Goal: Task Accomplishment & Management: Manage account settings

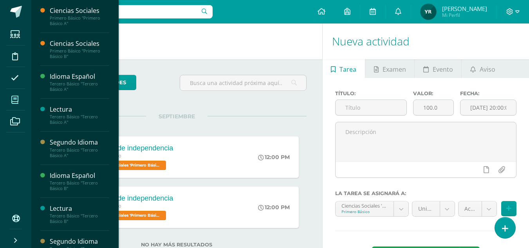
click at [19, 101] on span at bounding box center [15, 100] width 18 height 18
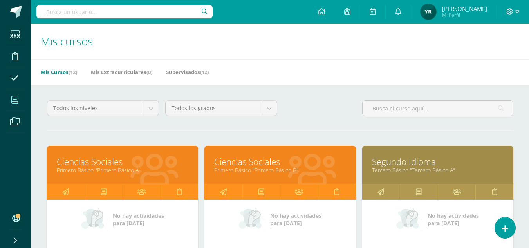
drag, startPoint x: 535, startPoint y: 2, endPoint x: 267, endPoint y: 44, distance: 270.9
click at [267, 44] on h1 "Mis cursos" at bounding box center [280, 42] width 479 height 36
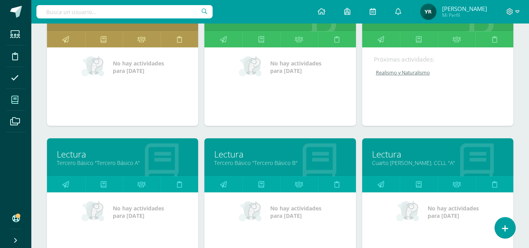
scroll to position [298, 0]
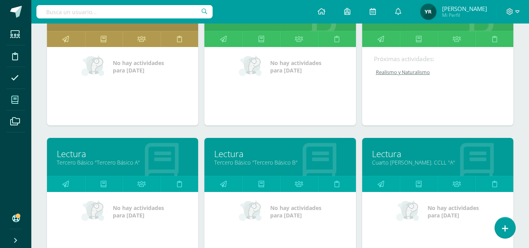
click at [228, 155] on link "Lectura" at bounding box center [280, 154] width 132 height 12
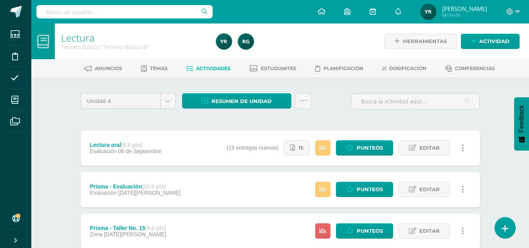
scroll to position [217, 0]
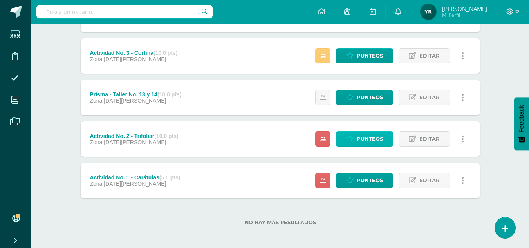
click at [379, 140] on span "Punteos" at bounding box center [370, 139] width 26 height 14
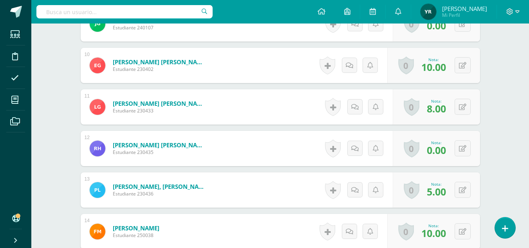
scroll to position [636, 0]
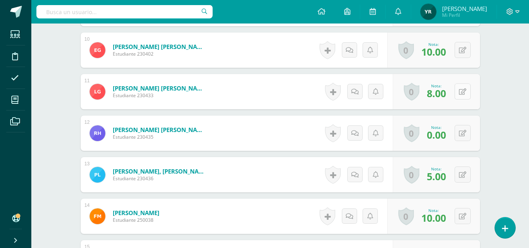
click at [458, 90] on div "0 Logros Logros obtenidos Aún no hay logros agregados Nota: 8.00" at bounding box center [436, 91] width 87 height 35
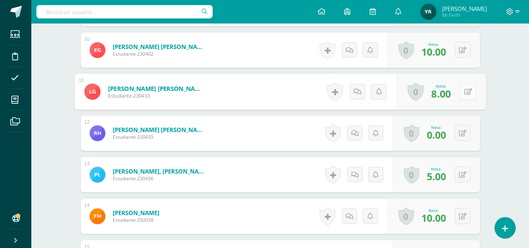
click at [467, 91] on icon at bounding box center [468, 91] width 8 height 7
type input "10"
click at [446, 97] on icon at bounding box center [447, 94] width 7 height 7
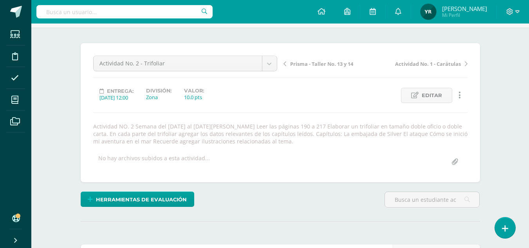
scroll to position [0, 0]
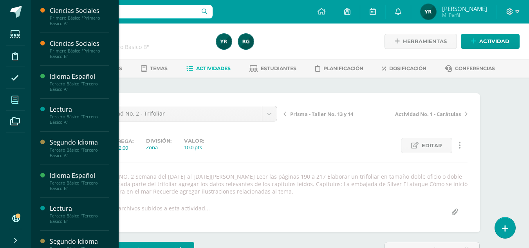
click at [19, 98] on span at bounding box center [15, 100] width 18 height 18
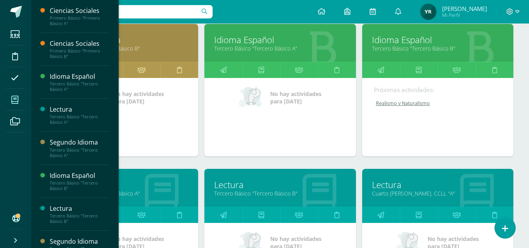
scroll to position [241, 0]
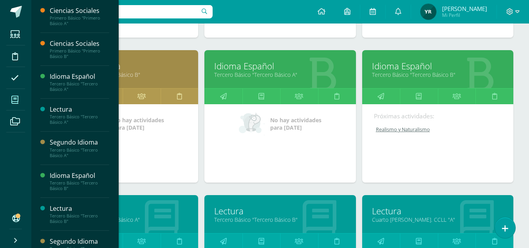
click at [404, 63] on link "Idioma Español" at bounding box center [438, 66] width 132 height 12
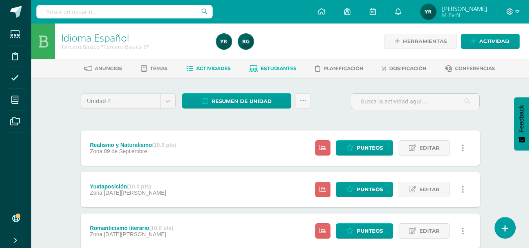
click at [275, 72] on link "Estudiantes" at bounding box center [273, 68] width 47 height 13
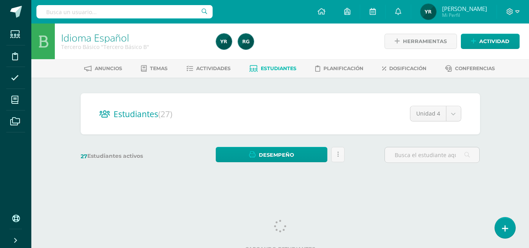
drag, startPoint x: 535, startPoint y: 48, endPoint x: 535, endPoint y: 236, distance: 188.1
click at [529, 186] on html "Estudiantes Disciplina Asistencia Mis cursos Archivos Soporte Centro de ayuda Ú…" at bounding box center [264, 93] width 529 height 186
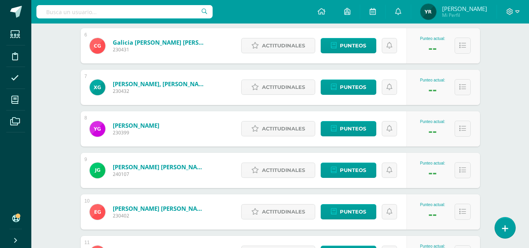
scroll to position [474, 0]
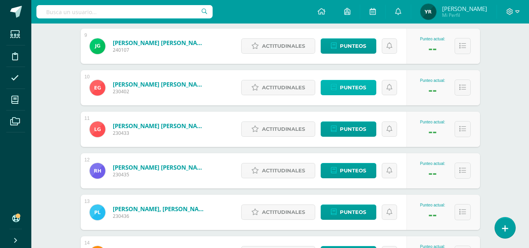
click at [350, 90] on span "Punteos" at bounding box center [353, 87] width 26 height 14
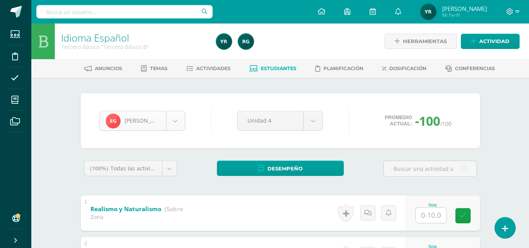
scroll to position [189, 0]
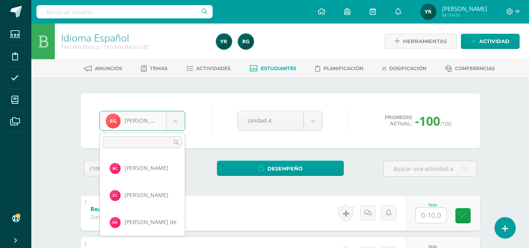
click at [176, 123] on body "Estudiantes Disciplina Asistencia Mis cursos Archivos Soporte Centro de ayuda Ú…" at bounding box center [264, 204] width 529 height 408
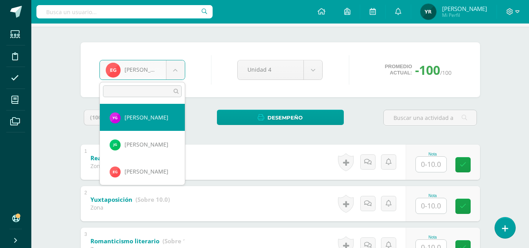
scroll to position [0, 0]
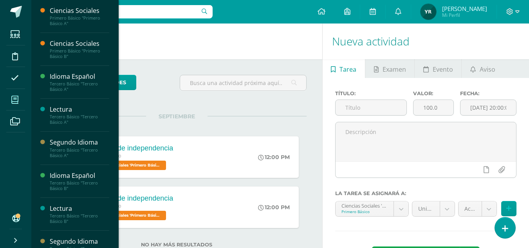
click at [24, 100] on span at bounding box center [15, 100] width 18 height 18
click at [16, 100] on icon at bounding box center [14, 100] width 7 height 8
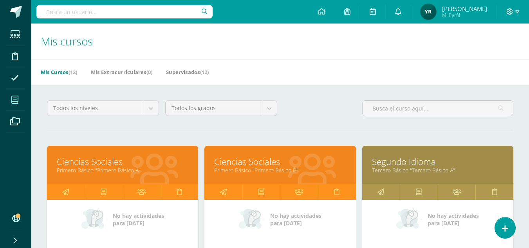
click at [107, 166] on link "Ciencias Sociales" at bounding box center [123, 162] width 132 height 12
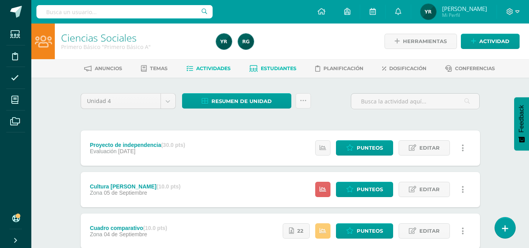
click at [276, 66] on span "Estudiantes" at bounding box center [279, 68] width 36 height 6
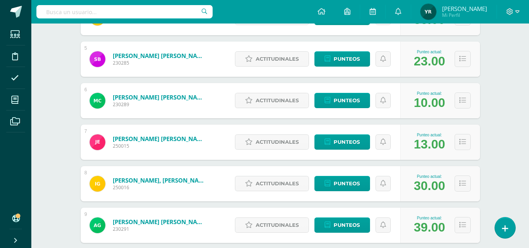
scroll to position [286, 0]
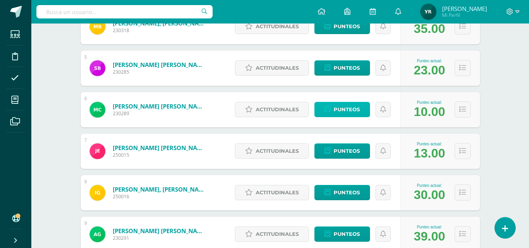
click at [356, 107] on span "Punteos" at bounding box center [347, 109] width 26 height 14
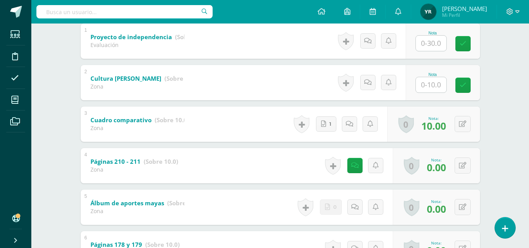
scroll to position [243, 0]
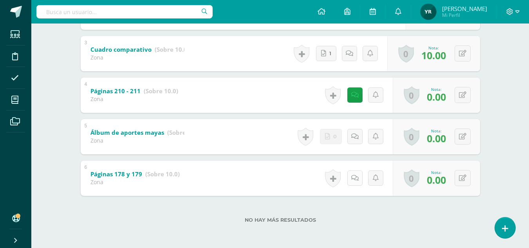
click at [355, 181] on icon at bounding box center [354, 178] width 7 height 7
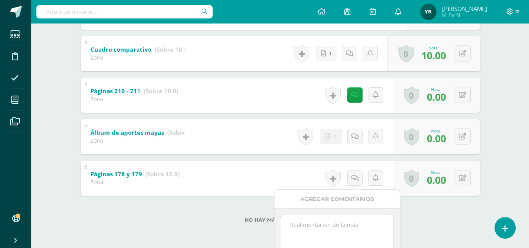
click at [358, 227] on textarea at bounding box center [337, 234] width 113 height 39
type textarea "Recibido el [DATE] con el 50% de la nota."
click at [463, 175] on icon at bounding box center [462, 178] width 7 height 7
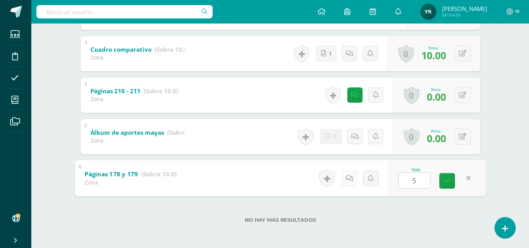
type input "5"
click at [350, 178] on icon at bounding box center [350, 178] width 8 height 7
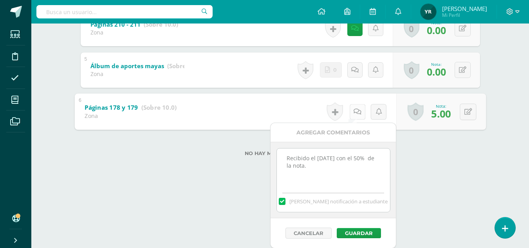
scroll to position [310, 0]
click at [366, 234] on button "Guardar" at bounding box center [363, 233] width 44 height 10
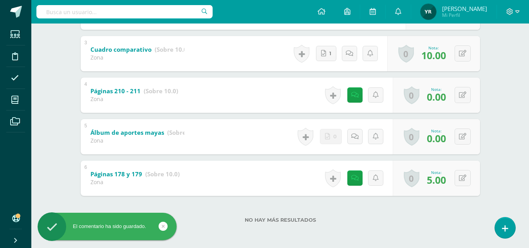
scroll to position [243, 0]
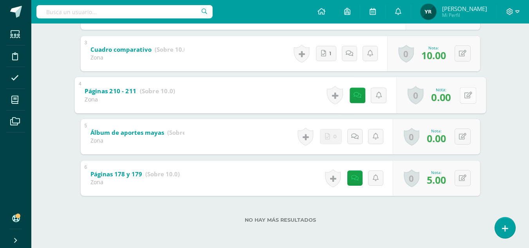
click at [464, 95] on icon at bounding box center [468, 95] width 8 height 7
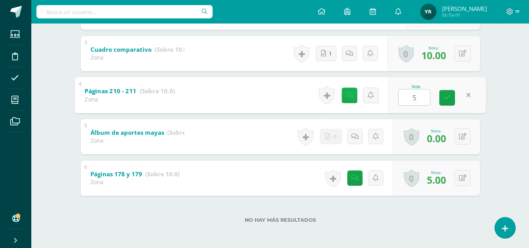
type input "5"
click at [357, 96] on link at bounding box center [350, 95] width 16 height 16
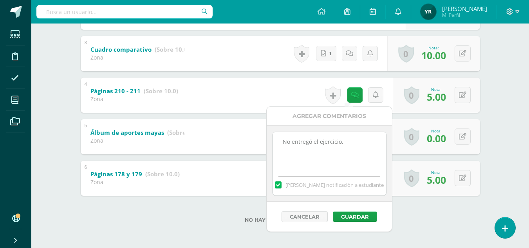
click at [350, 145] on textarea "No entregó el ejercicio." at bounding box center [329, 151] width 113 height 39
type textarea "No entregó el ejercicio. 10 de septiembre - Recibido con el 50% de la nota, lo …"
click at [357, 214] on button "Guardar" at bounding box center [355, 217] width 44 height 10
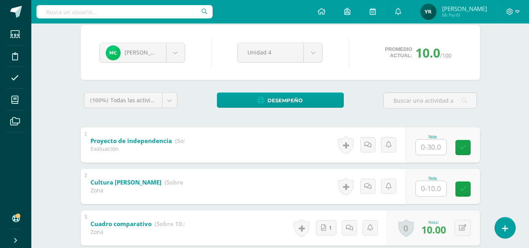
scroll to position [154, 0]
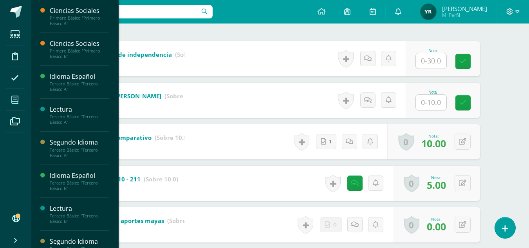
click at [15, 98] on icon at bounding box center [14, 100] width 7 height 8
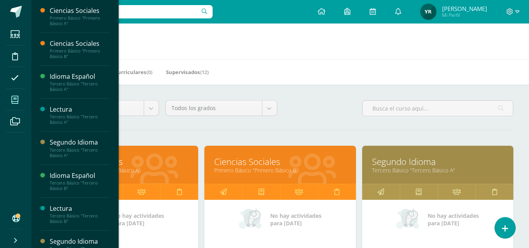
click at [233, 172] on link "Primero Básico "Primero Básico B"" at bounding box center [280, 170] width 132 height 7
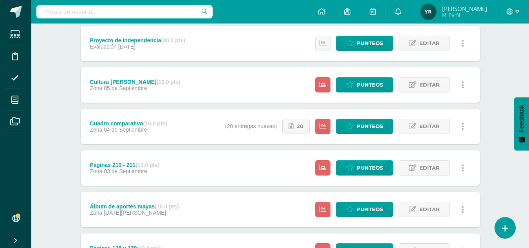
scroll to position [178, 0]
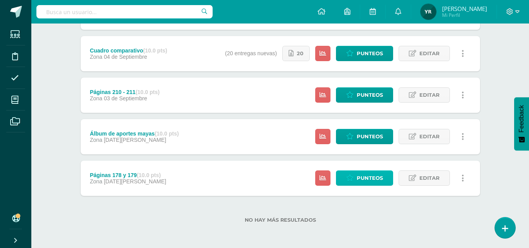
click at [361, 178] on span "Punteos" at bounding box center [370, 178] width 26 height 14
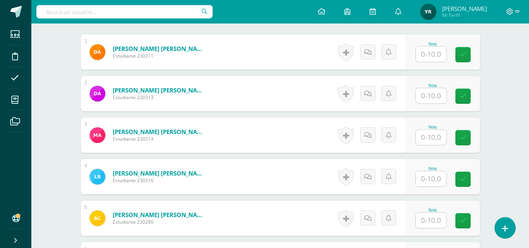
scroll to position [234, 0]
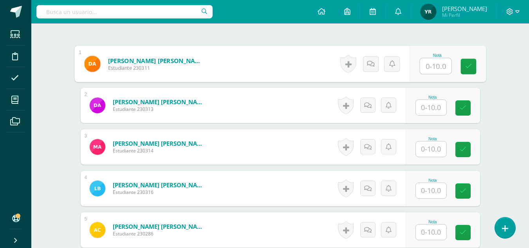
click at [429, 65] on input "text" at bounding box center [435, 66] width 31 height 16
type input "10"
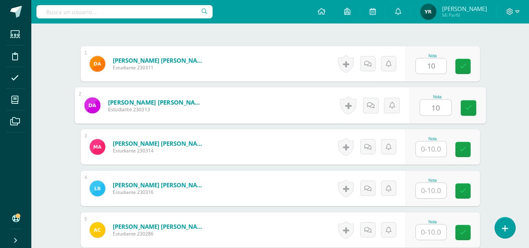
type input "10"
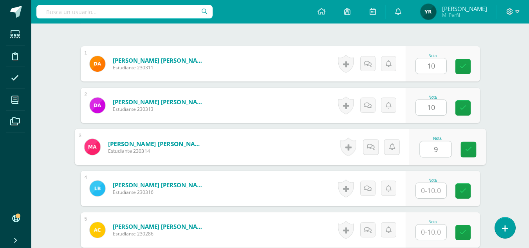
type input "9"
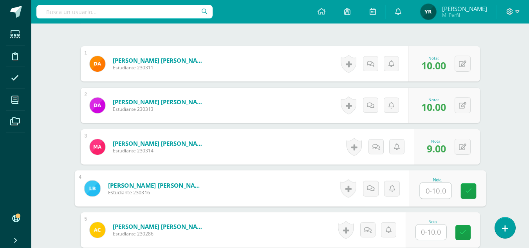
click at [437, 186] on input "text" at bounding box center [435, 191] width 31 height 16
type input "10"
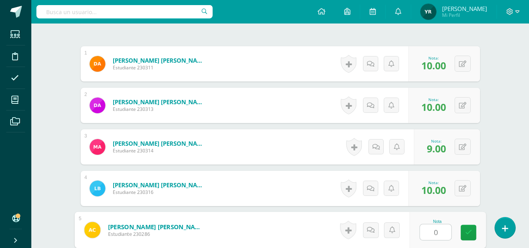
type input "0"
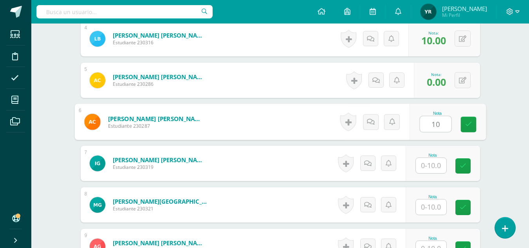
type input "10"
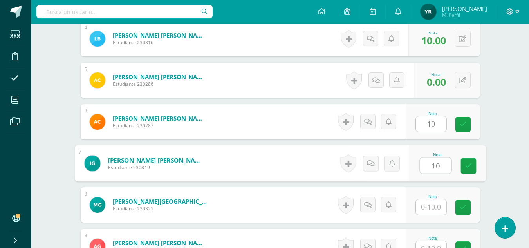
type input "10"
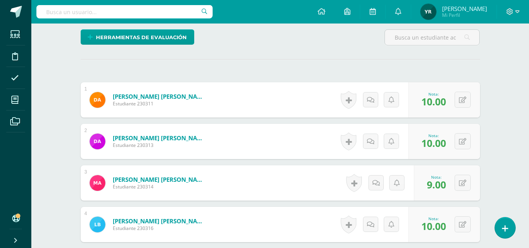
scroll to position [193, 0]
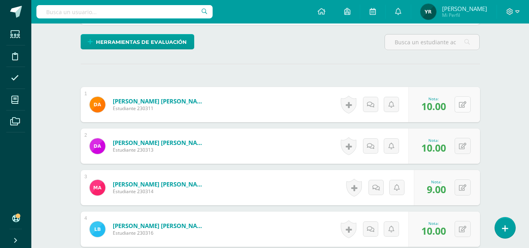
click at [464, 103] on icon at bounding box center [462, 104] width 7 height 7
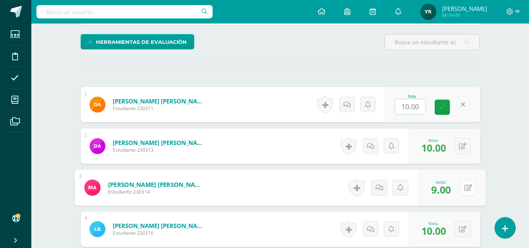
click at [462, 188] on button at bounding box center [468, 187] width 16 height 16
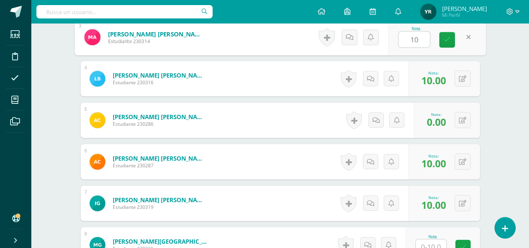
scroll to position [357, 0]
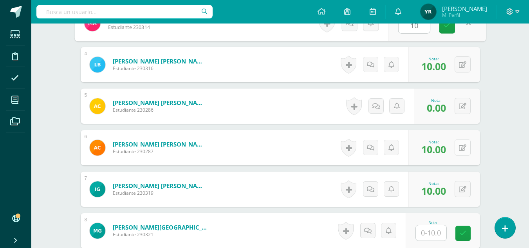
type input "10"
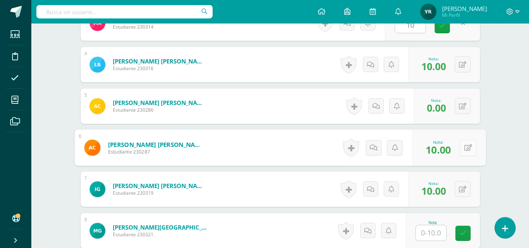
click at [462, 150] on button at bounding box center [468, 148] width 16 height 16
type input "9"
click at [445, 232] on input "text" at bounding box center [431, 232] width 31 height 15
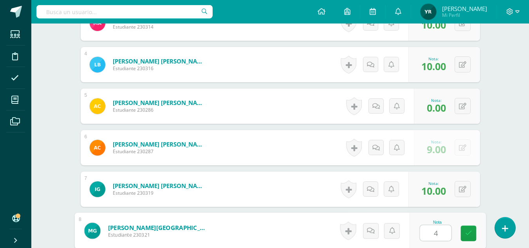
type input "4"
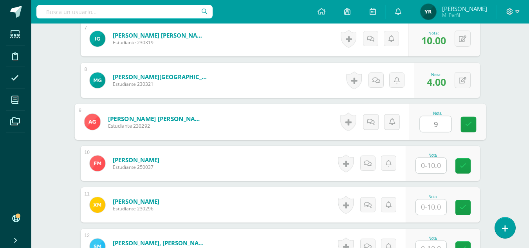
type input "9"
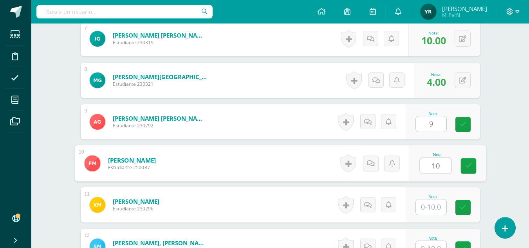
type input "10"
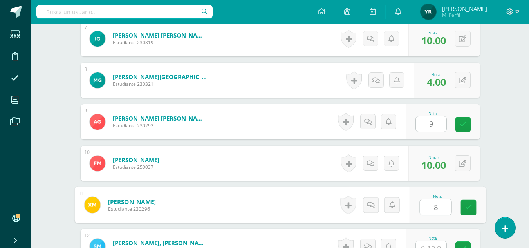
type input "8"
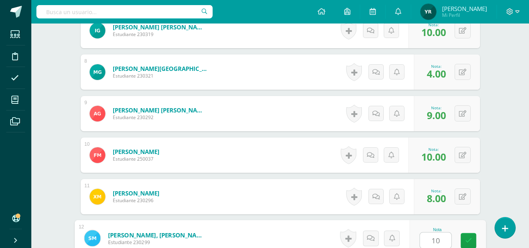
type input "10"
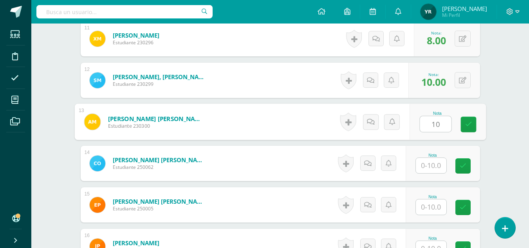
type input "10"
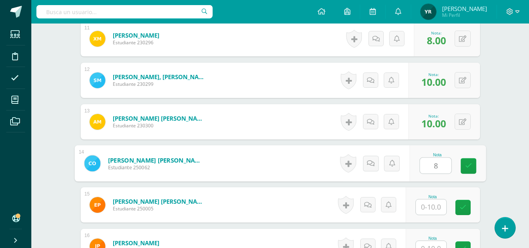
type input "8"
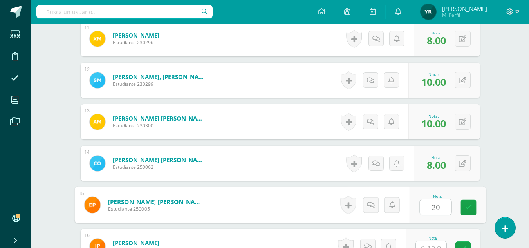
scroll to position [682, 0]
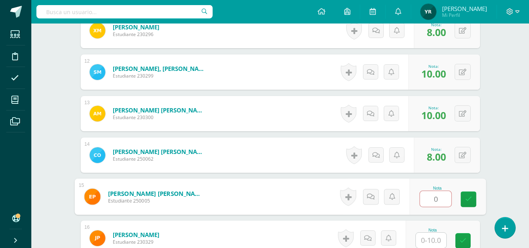
click at [448, 201] on input "0" at bounding box center [435, 199] width 31 height 16
type input "010"
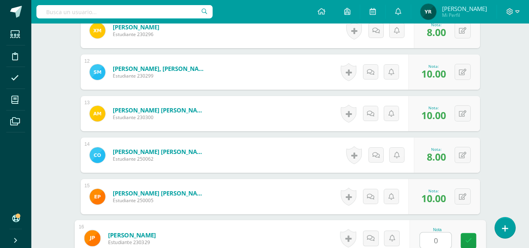
type input "0"
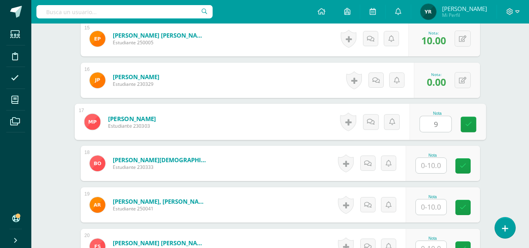
type input "9"
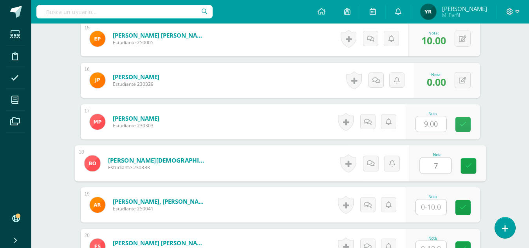
type input "7"
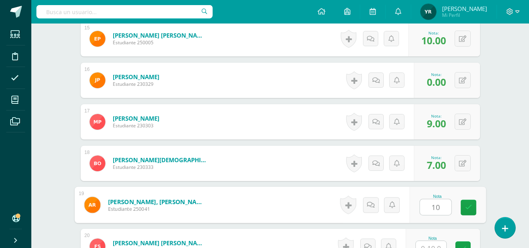
type input "10"
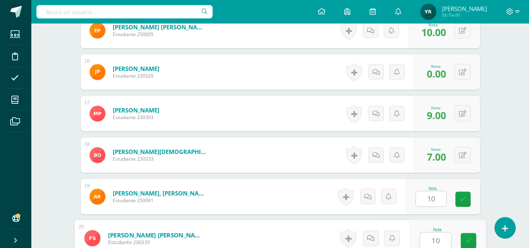
type input "10"
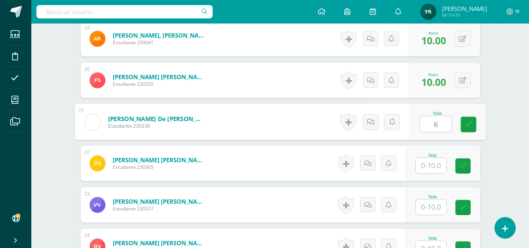
type input "6"
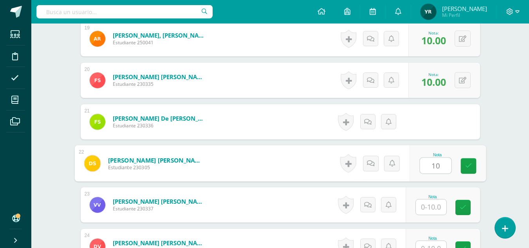
type input "10"
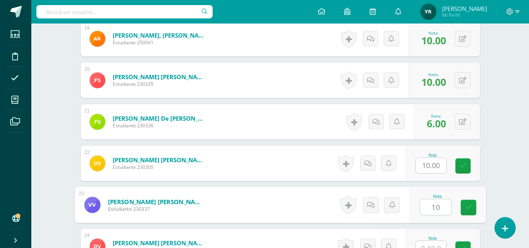
type input "10"
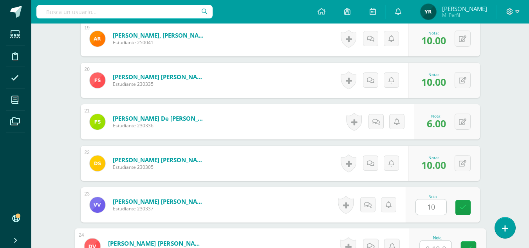
scroll to position [1015, 0]
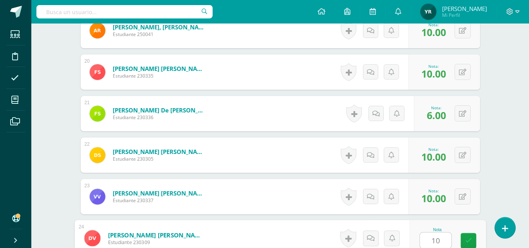
type input "10"
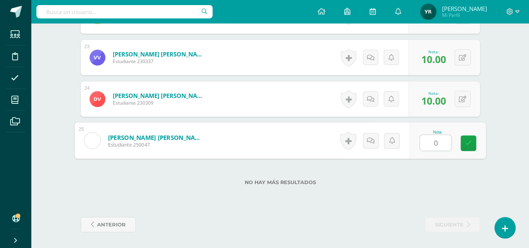
type input "0"
click at [377, 140] on icon at bounding box center [379, 140] width 8 height 7
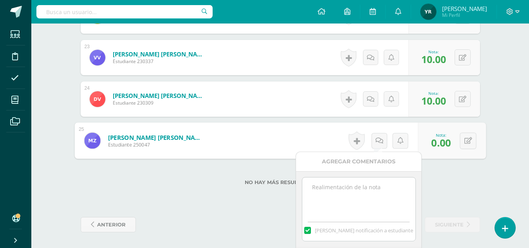
click at [375, 182] on textarea at bounding box center [359, 197] width 113 height 39
type textarea "n"
drag, startPoint x: 410, startPoint y: 187, endPoint x: 296, endPoint y: 189, distance: 113.7
click at [296, 189] on div "No entregó las páginas 178 y 179. Mandar notificación a estudiante" at bounding box center [358, 209] width 125 height 76
type textarea "No entregó las páginas 178 y 179."
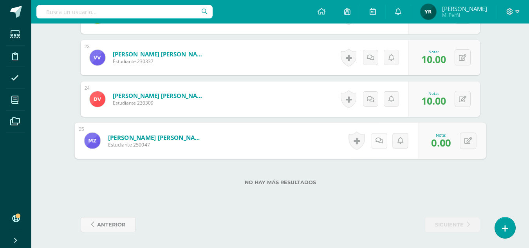
click at [373, 143] on link at bounding box center [379, 141] width 16 height 16
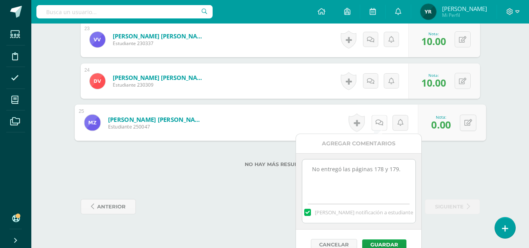
scroll to position [1183, 0]
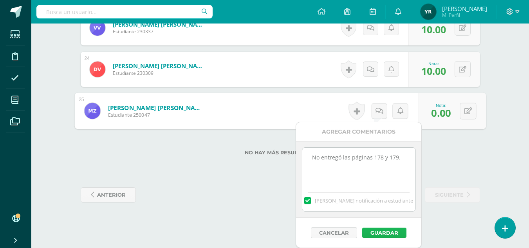
click at [391, 231] on button "Guardar" at bounding box center [384, 233] width 44 height 10
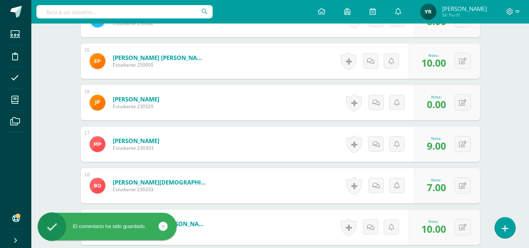
scroll to position [815, 0]
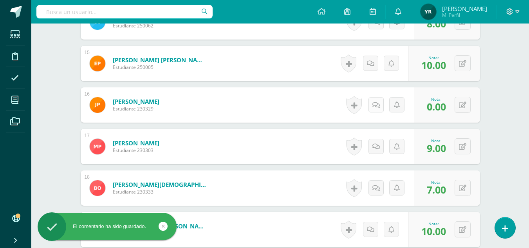
click at [373, 105] on link at bounding box center [376, 104] width 15 height 15
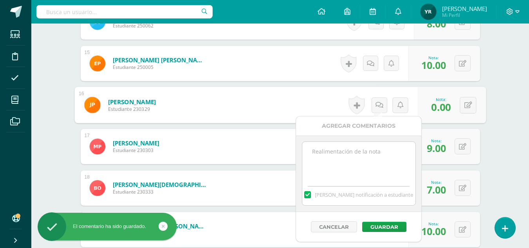
click at [360, 160] on textarea at bounding box center [359, 161] width 113 height 39
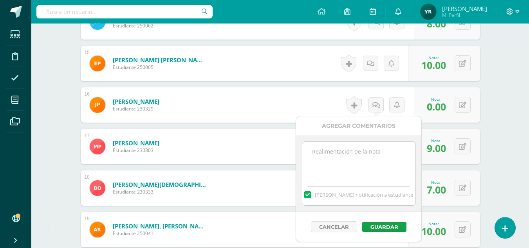
paste textarea "No entregó las páginas 178 y 179."
type textarea "No entregó las páginas 178 y 179."
click at [389, 227] on button "Guardar" at bounding box center [384, 227] width 44 height 10
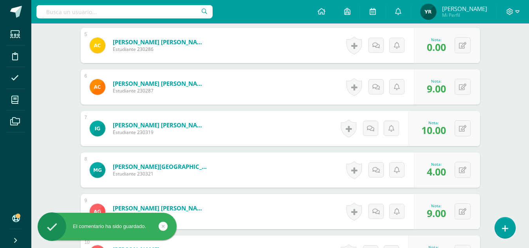
scroll to position [411, 0]
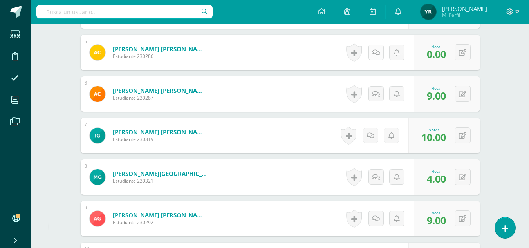
click at [373, 50] on link at bounding box center [376, 52] width 15 height 15
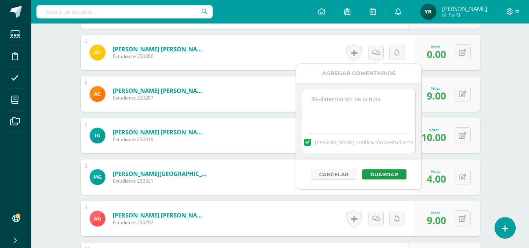
click at [366, 114] on textarea at bounding box center [359, 108] width 113 height 39
paste textarea "No entregó las páginas 178 y 179."
type textarea "No entregó las páginas 178 y 179."
click at [384, 170] on button "Guardar" at bounding box center [384, 174] width 44 height 10
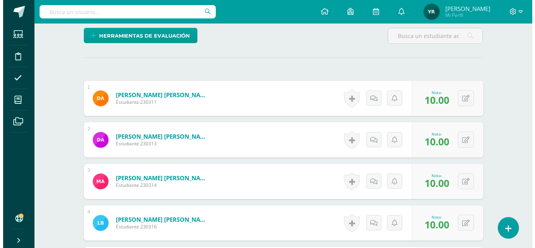
scroll to position [0, 0]
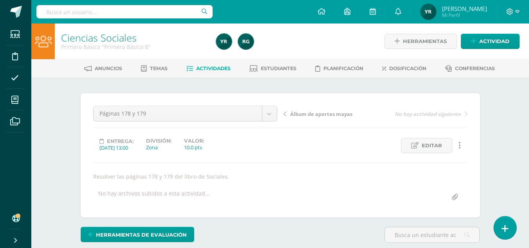
click at [504, 224] on icon at bounding box center [505, 228] width 7 height 9
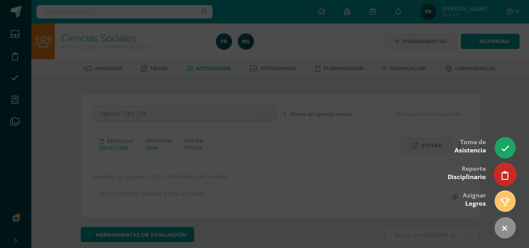
click at [503, 172] on icon at bounding box center [505, 175] width 7 height 9
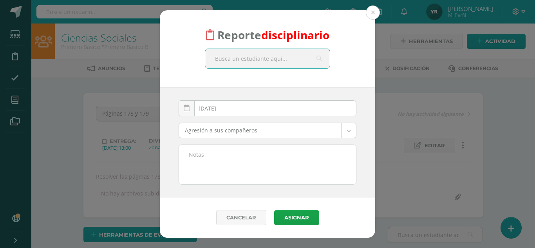
click at [237, 167] on textarea at bounding box center [267, 164] width 177 height 39
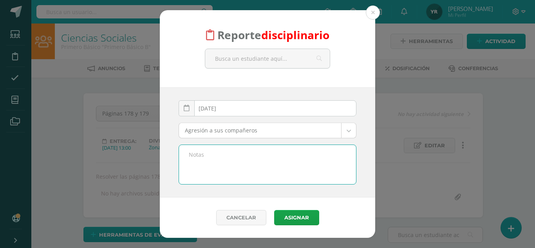
paste textarea "Materia: Sociales Buenas tardes, señores padres de familia, es un gusto saludar…"
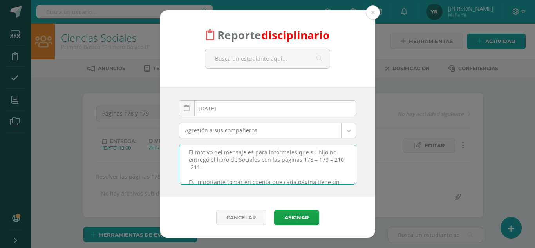
drag, startPoint x: 274, startPoint y: 172, endPoint x: 330, endPoint y: 159, distance: 57.0
click at [330, 159] on textarea "Materia: Sociales Buenas tardes, señores padres de familia, es un gusto saludar…" at bounding box center [267, 164] width 177 height 39
drag, startPoint x: 185, startPoint y: 155, endPoint x: 237, endPoint y: 197, distance: 66.9
click at [237, 197] on div "2025-09-10 September, 2025 Mo Tu We Th Fr Sa Su 1 2 3 4 5 6 7 8 9 10 11 12 13 1…" at bounding box center [268, 142] width 216 height 110
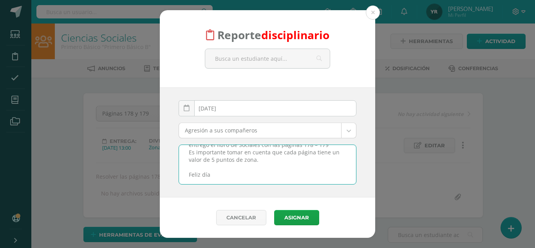
click at [221, 154] on textarea "Materia: Sociales Buenas tardes, señores padres de familia, es un gusto saludar…" at bounding box center [267, 164] width 177 height 39
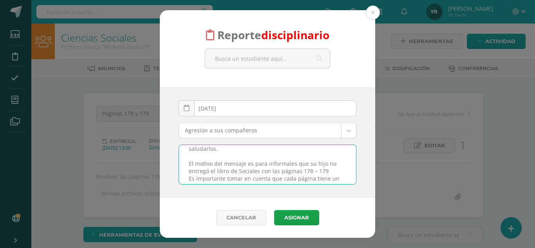
scroll to position [0, 0]
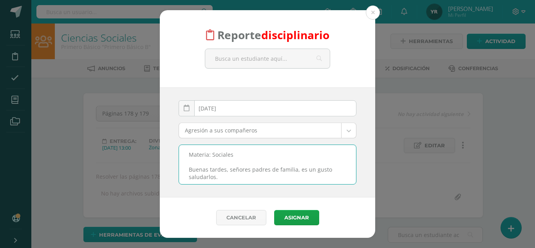
drag, startPoint x: 219, startPoint y: 164, endPoint x: 178, endPoint y: 130, distance: 53.8
click at [179, 130] on div "2025-09-10 September, 2025 Mo Tu We Th Fr Sa Su 1 2 3 4 5 6 7 8 9 10 11 12 13 1…" at bounding box center [268, 142] width 178 height 84
type textarea "Materia: Sociales Buenas tardes, señores padres de familia, es un gusto saludar…"
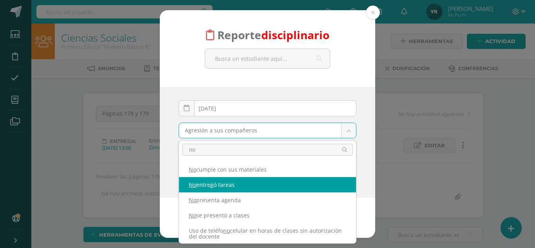
type input "no"
select select "5"
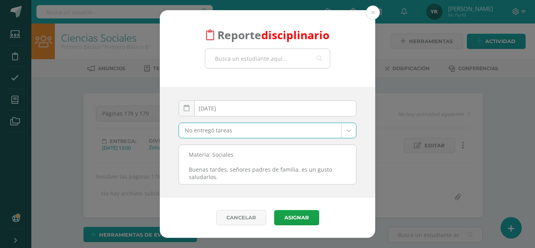
click at [257, 56] on input "text" at bounding box center [267, 58] width 125 height 19
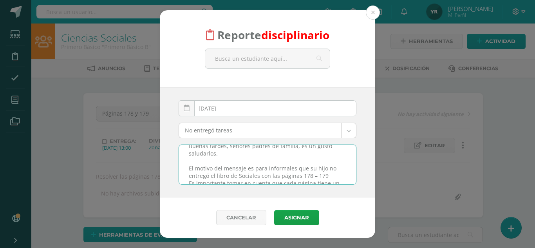
scroll to position [31, 0]
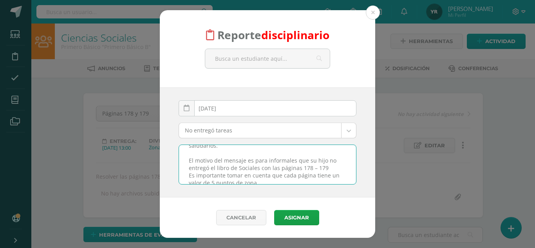
click at [346, 183] on textarea "Materia: Sociales Buenas tardes, señores padres de familia, es un gusto saludar…" at bounding box center [267, 164] width 177 height 39
click at [244, 60] on input "text" at bounding box center [267, 58] width 125 height 19
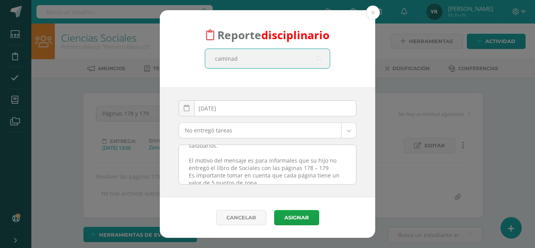
type input "caminade"
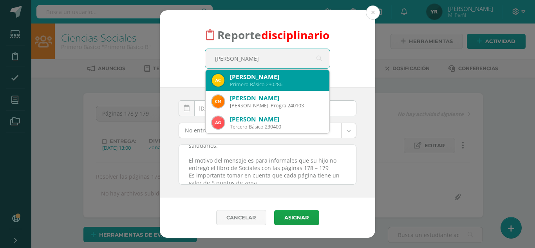
click at [259, 80] on div "Alessandro Javier Caminade Estrada" at bounding box center [276, 77] width 93 height 8
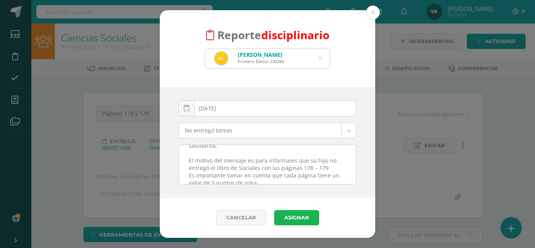
click at [286, 222] on button "Asignar" at bounding box center [296, 217] width 45 height 15
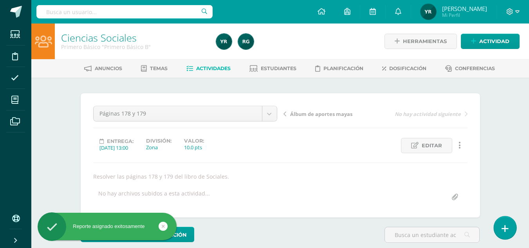
click at [505, 231] on icon at bounding box center [505, 228] width 7 height 9
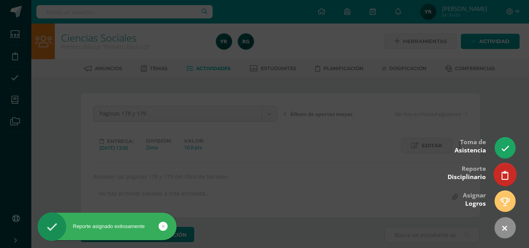
click at [508, 171] on icon at bounding box center [505, 175] width 7 height 9
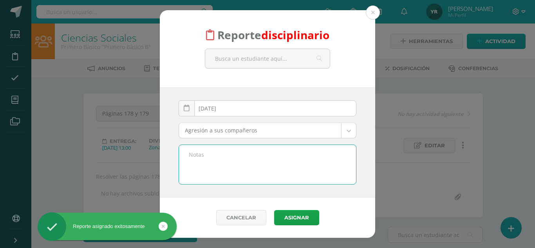
click at [239, 166] on textarea at bounding box center [267, 164] width 177 height 39
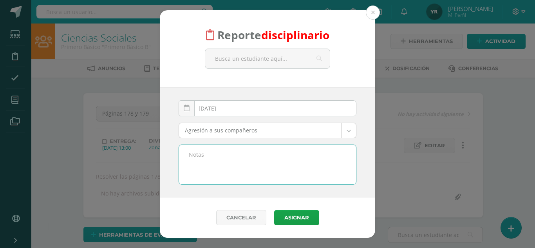
paste textarea "Materia: Sociales Buenas tardes, señores padres de familia, es un gusto saludar…"
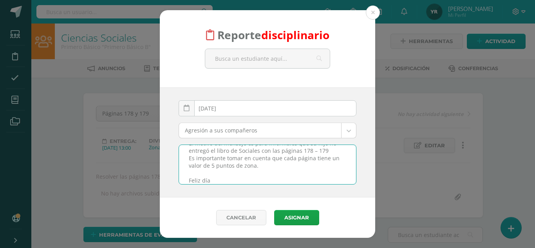
type textarea "Materia: Sociales Buenas tardes, señores padres de familia, es un gusto saludar…"
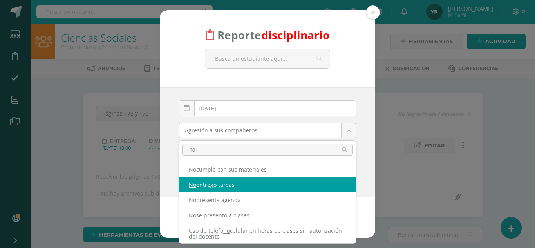
type input "no"
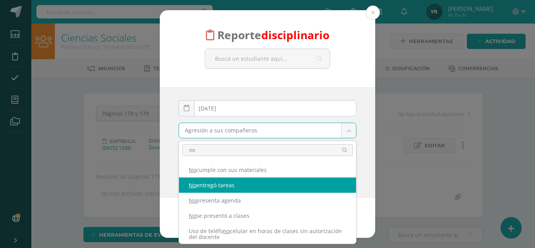
scroll to position [0, 0]
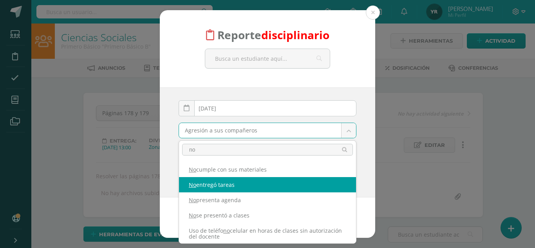
select select "5"
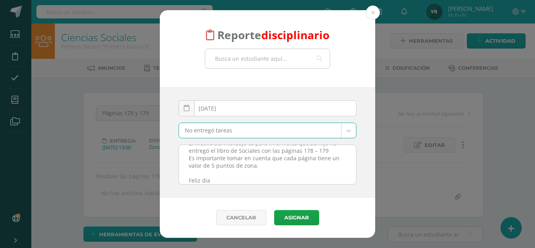
click at [238, 63] on input "text" at bounding box center [267, 58] width 125 height 19
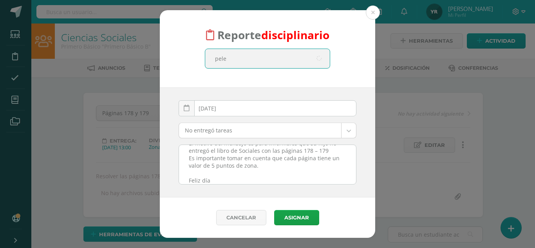
type input "pelen"
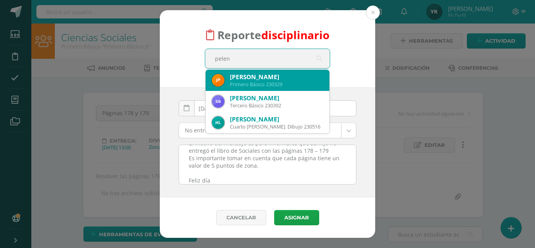
scroll to position [1, 0]
click at [249, 79] on div "José Fernando Pelén" at bounding box center [276, 77] width 93 height 8
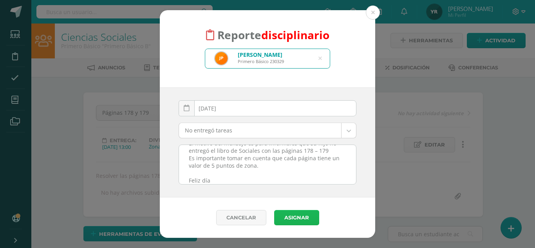
click at [295, 221] on button "Asignar" at bounding box center [296, 217] width 45 height 15
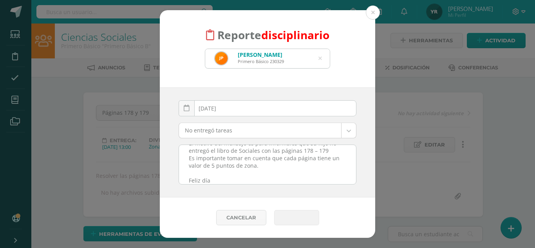
scroll to position [1, 0]
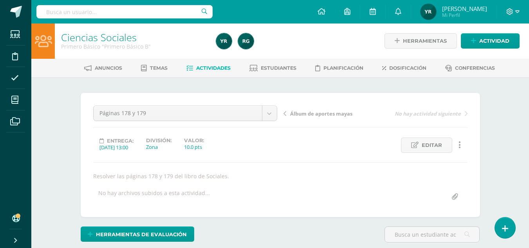
scroll to position [1, 0]
click at [336, 113] on span "Álbum de aportes mayas" at bounding box center [321, 113] width 62 height 7
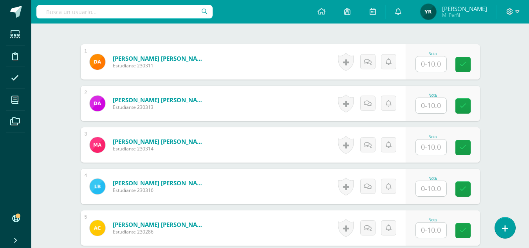
scroll to position [253, 0]
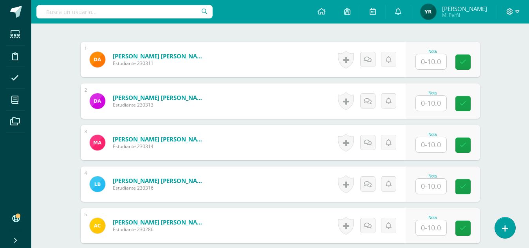
click at [420, 60] on input "text" at bounding box center [431, 61] width 31 height 15
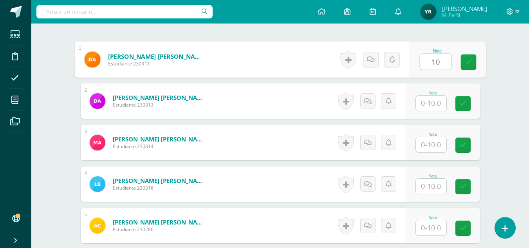
type input "10"
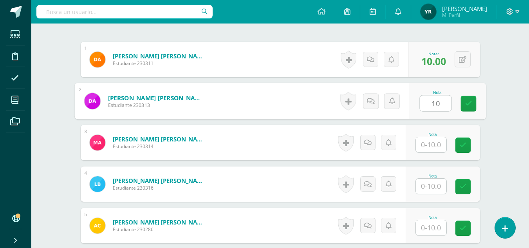
type input "10"
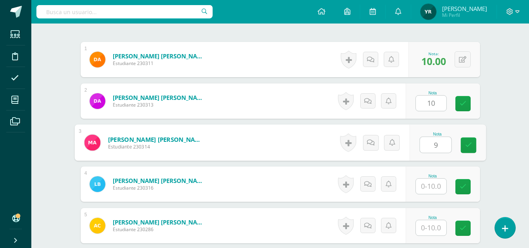
type input "9"
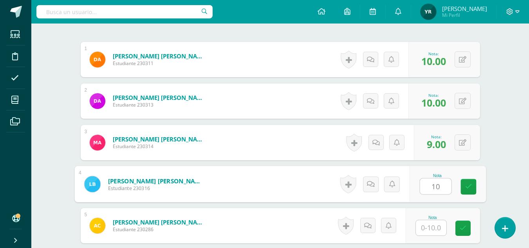
type input "10"
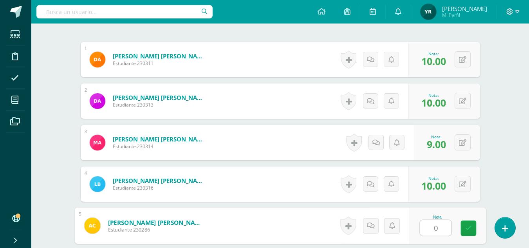
type input "0"
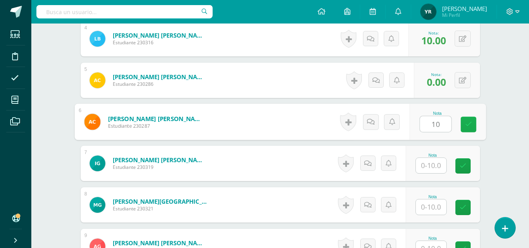
type input "10"
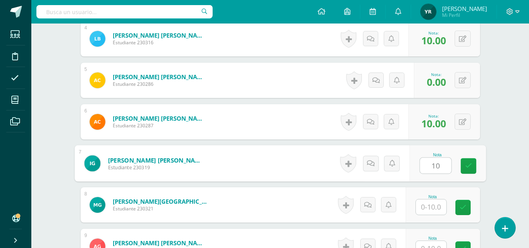
type input "10"
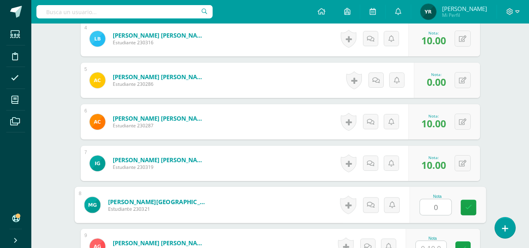
type input "0"
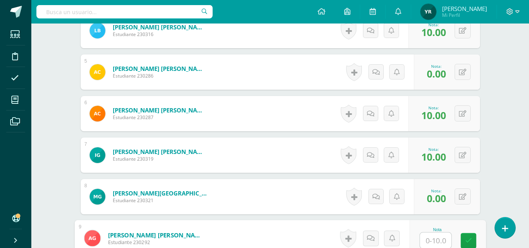
scroll to position [564, 0]
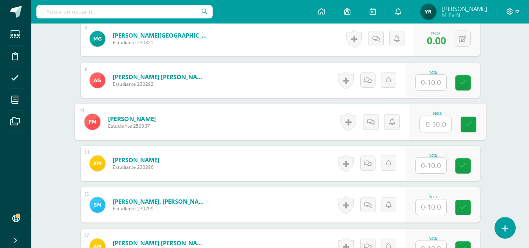
click at [430, 75] on input "text" at bounding box center [431, 82] width 31 height 15
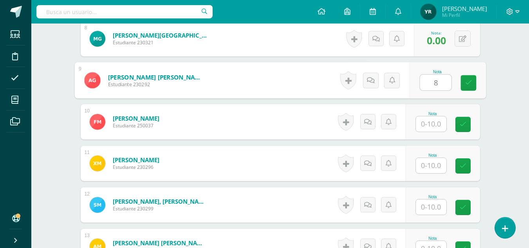
type input "8"
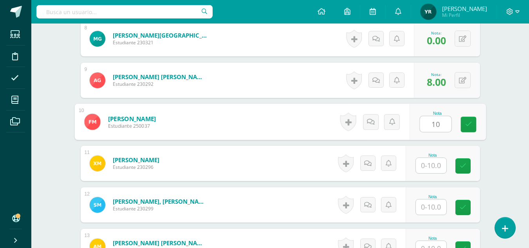
type input "10"
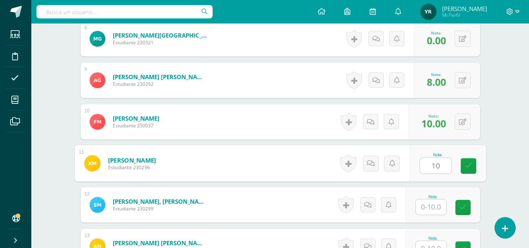
type input "10"
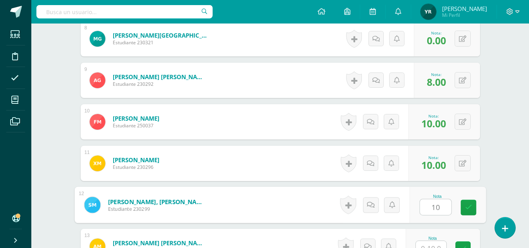
type input "10"
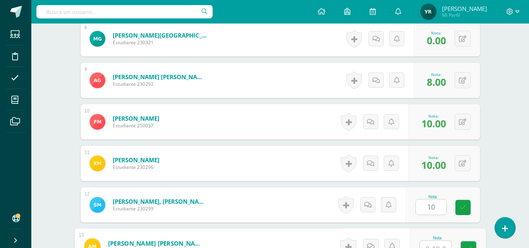
scroll to position [573, 0]
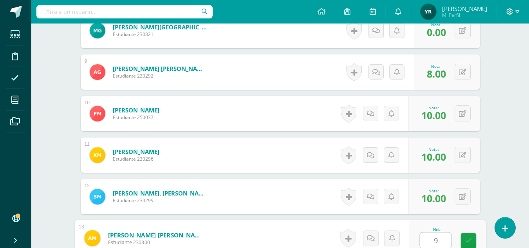
type input "9"
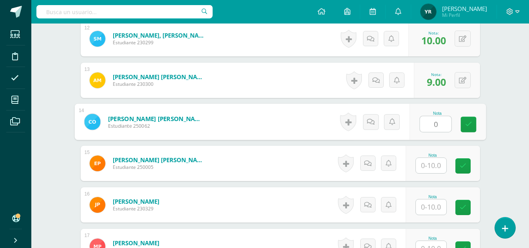
type input "0"
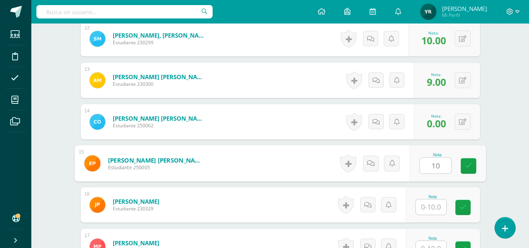
type input "10"
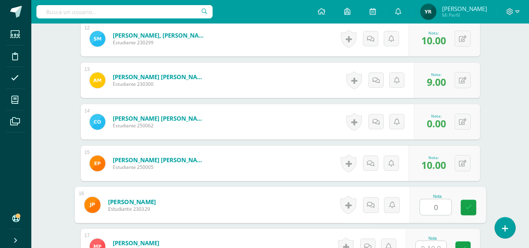
type input "0"
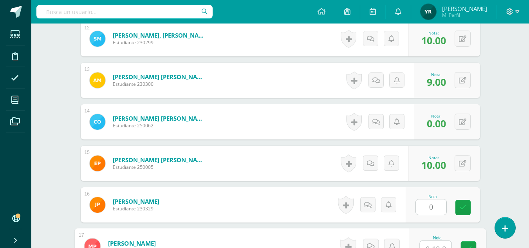
scroll to position [739, 0]
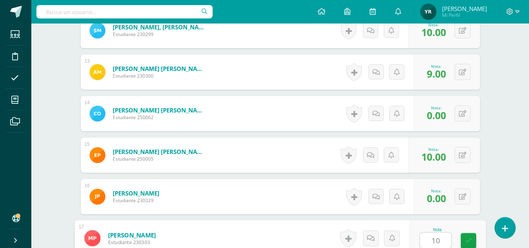
type input "10"
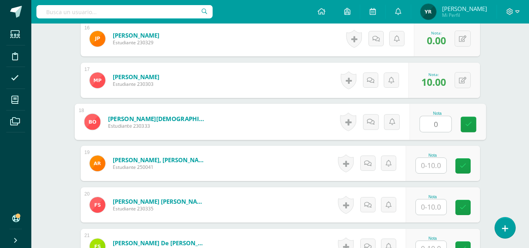
type input "0"
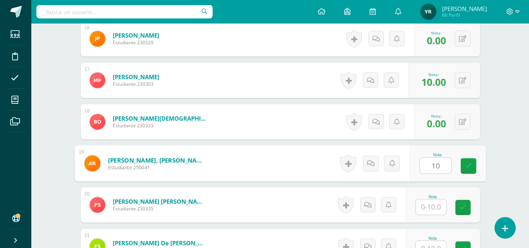
type input "10"
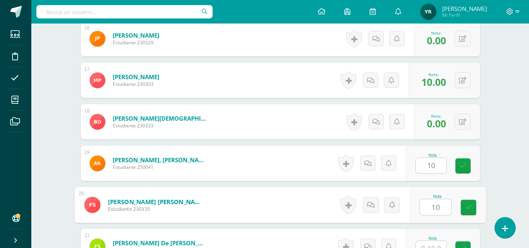
type input "10"
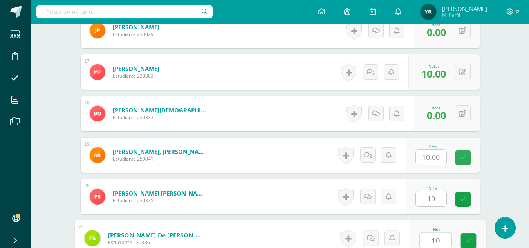
type input "10"
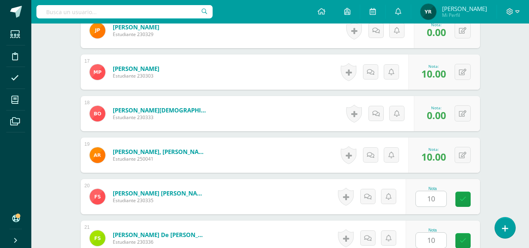
scroll to position [1063, 0]
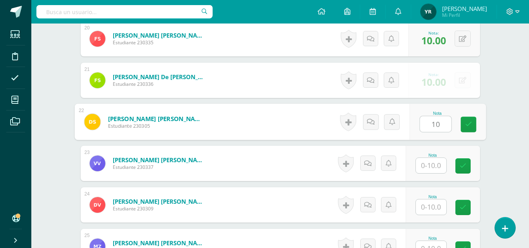
type input "10"
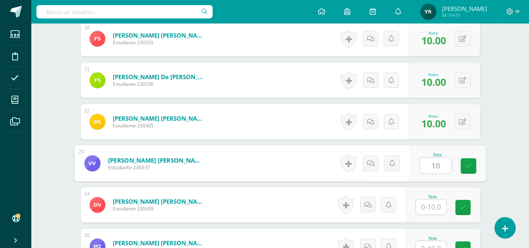
type input "10"
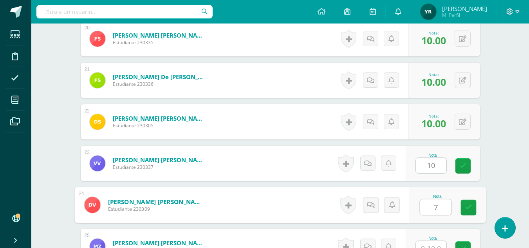
type input "7"
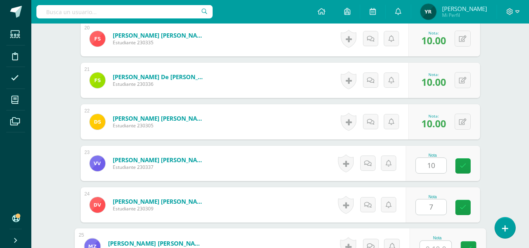
scroll to position [1071, 0]
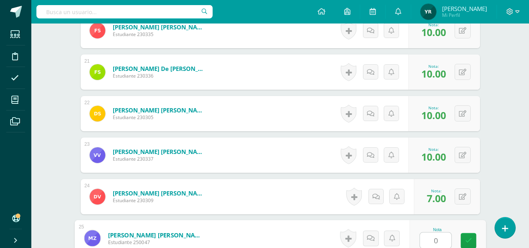
type input "0"
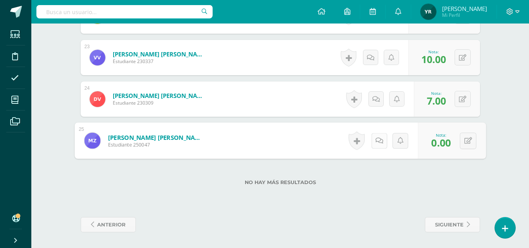
click at [371, 142] on link at bounding box center [379, 141] width 16 height 16
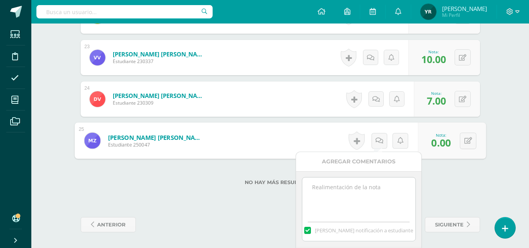
click at [375, 187] on textarea at bounding box center [359, 197] width 113 height 39
drag, startPoint x: 386, startPoint y: 186, endPoint x: 320, endPoint y: 185, distance: 66.6
type textarea "No entregó el ejercicio"
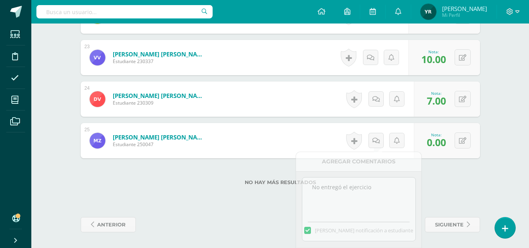
click at [468, 129] on div "0 Logros Logros obtenidos Aún no hay logros agregados Nota: 0.00" at bounding box center [447, 140] width 66 height 35
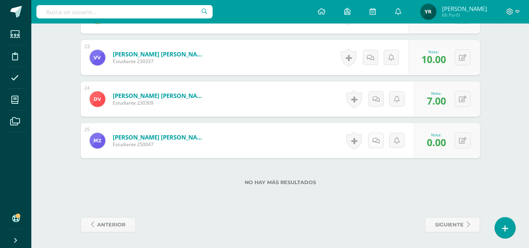
click at [380, 141] on link at bounding box center [376, 140] width 15 height 15
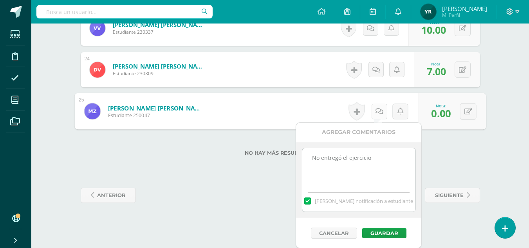
scroll to position [1198, 0]
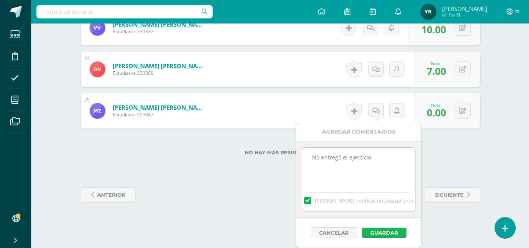
click at [393, 229] on button "Guardar" at bounding box center [384, 233] width 44 height 10
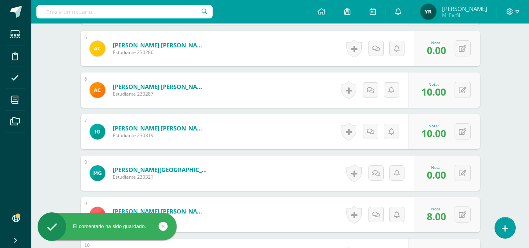
scroll to position [432, 0]
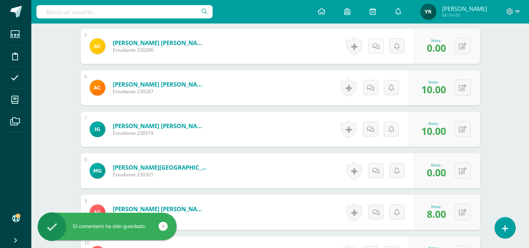
click at [377, 45] on icon at bounding box center [376, 46] width 7 height 7
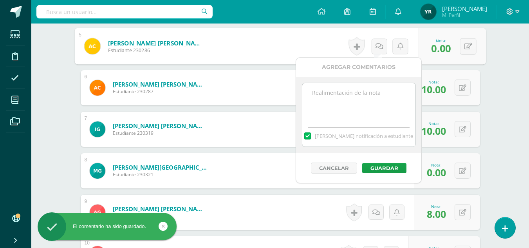
click at [357, 107] on textarea at bounding box center [359, 102] width 113 height 39
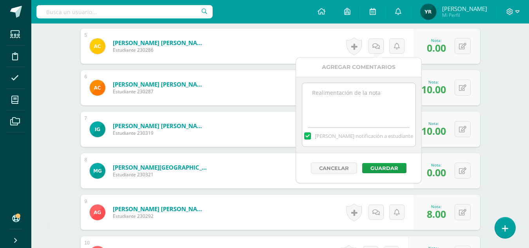
paste textarea "No entregó el ejercicio"
type textarea "No entregó el ejercicio"
click at [378, 171] on button "Guardar" at bounding box center [384, 168] width 44 height 10
click at [377, 170] on button "Guardar" at bounding box center [384, 168] width 44 height 10
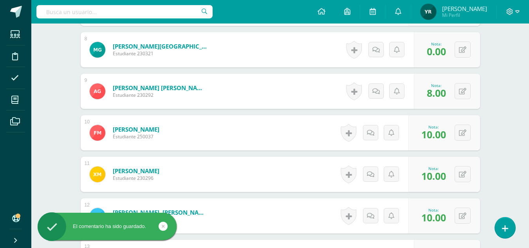
scroll to position [558, 0]
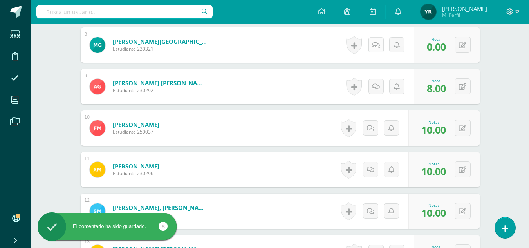
click at [371, 45] on link at bounding box center [376, 44] width 15 height 15
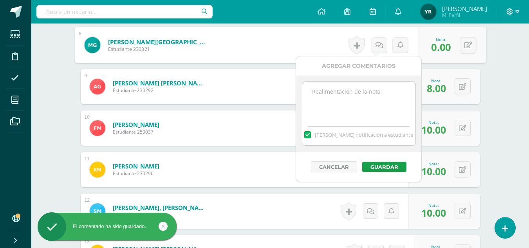
click at [342, 112] on textarea at bounding box center [359, 101] width 113 height 39
paste textarea "No entregó el ejercicio"
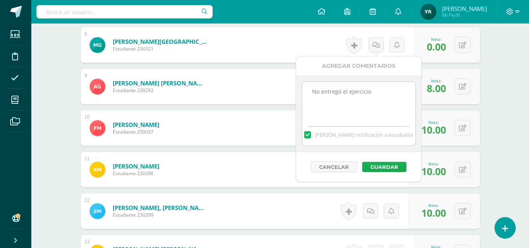
type textarea "No entregó el ejercicio"
click at [384, 165] on button "Guardar" at bounding box center [384, 167] width 44 height 10
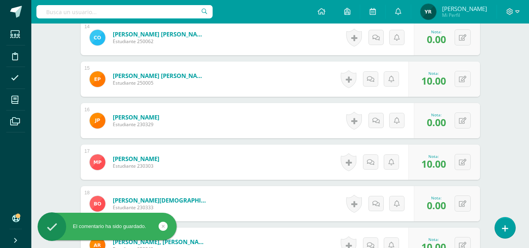
scroll to position [819, 0]
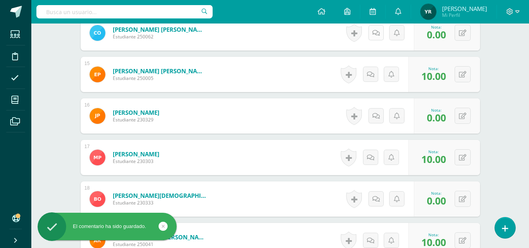
click at [378, 28] on link at bounding box center [376, 32] width 15 height 15
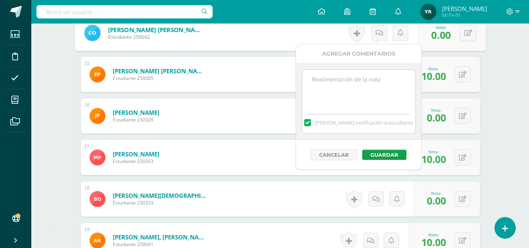
click at [353, 91] on textarea at bounding box center [359, 89] width 113 height 39
paste textarea "No entregó el ejercicio"
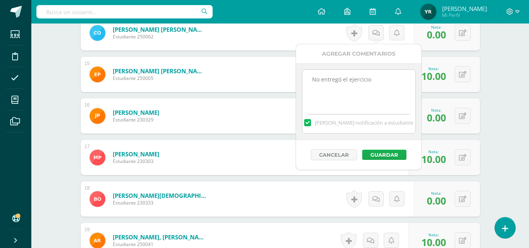
type textarea "No entregó el ejercicio"
click at [383, 154] on button "Guardar" at bounding box center [384, 155] width 44 height 10
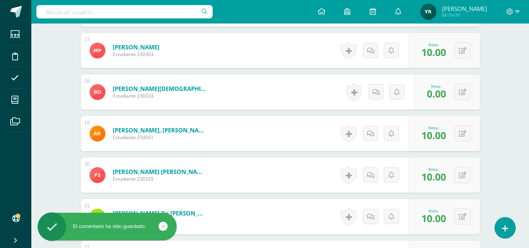
scroll to position [881, 0]
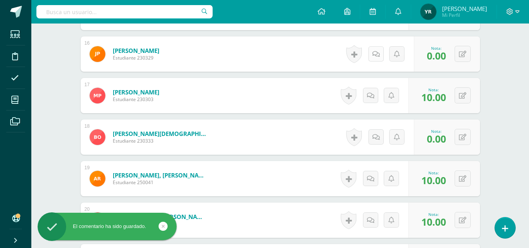
click at [375, 51] on icon at bounding box center [376, 54] width 7 height 7
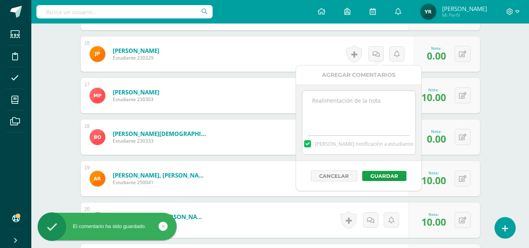
click at [351, 116] on textarea at bounding box center [359, 110] width 113 height 39
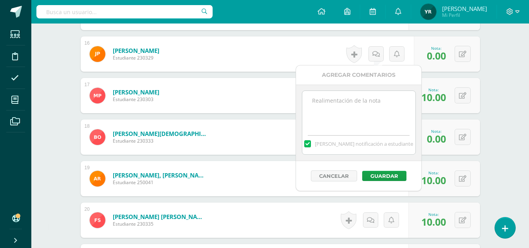
paste textarea "No entregó el ejercicio"
type textarea "No entregó el ejercicio"
click at [375, 178] on button "Guardar" at bounding box center [384, 176] width 44 height 10
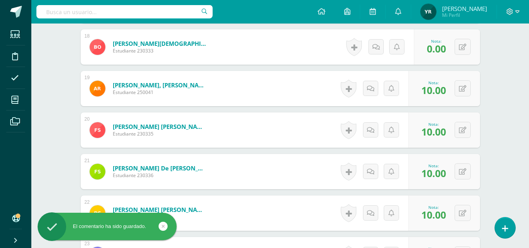
scroll to position [974, 0]
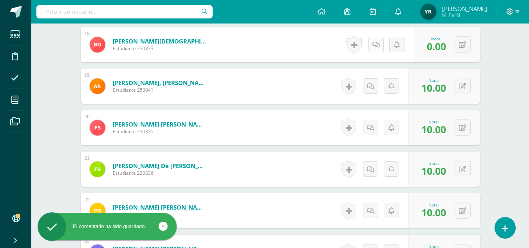
click at [379, 44] on icon at bounding box center [376, 45] width 7 height 7
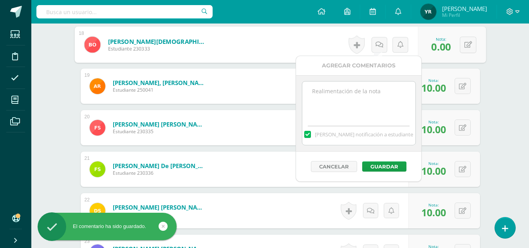
click at [357, 98] on textarea at bounding box center [359, 101] width 113 height 39
paste textarea "No entregó el ejercicio"
type textarea "No entregó el ejercicio"
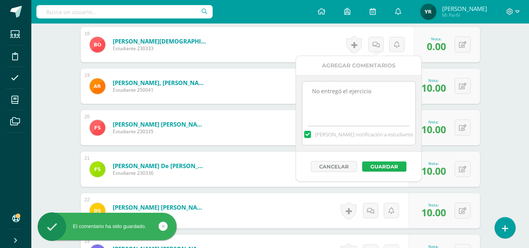
click at [374, 171] on button "Guardar" at bounding box center [384, 166] width 44 height 10
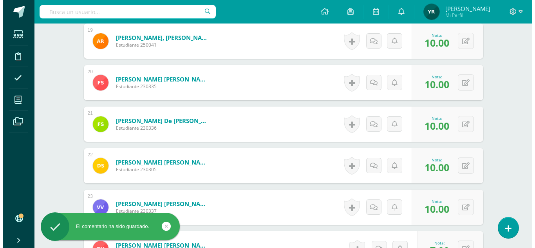
scroll to position [1169, 0]
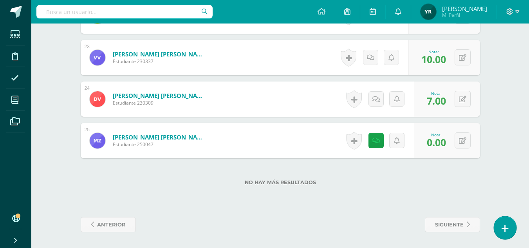
click at [508, 235] on link at bounding box center [505, 227] width 22 height 23
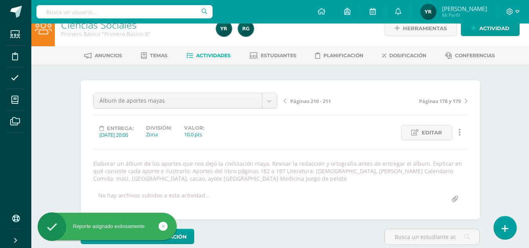
click at [506, 225] on icon at bounding box center [505, 228] width 7 height 9
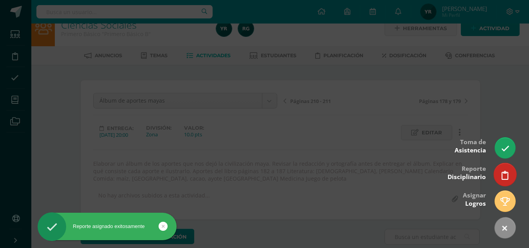
click at [502, 181] on link at bounding box center [505, 174] width 22 height 23
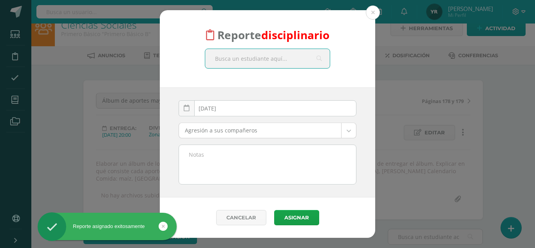
click at [215, 170] on textarea at bounding box center [267, 164] width 177 height 39
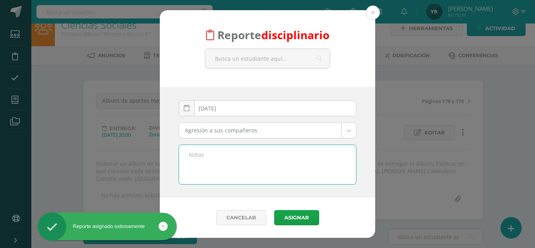
paste textarea "Materia: Sociales Buenas tardes, señores padres de familia, es un gusto saludar…"
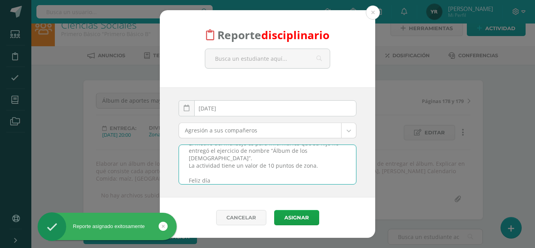
type textarea "Materia: Sociales Buenas tardes, señores padres de familia, es un gusto saludar…"
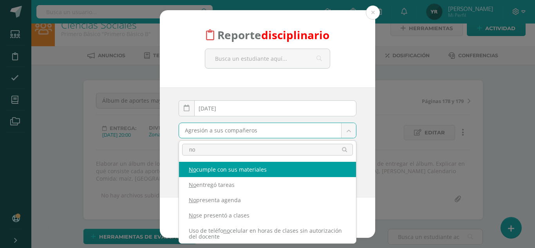
scroll to position [13, 0]
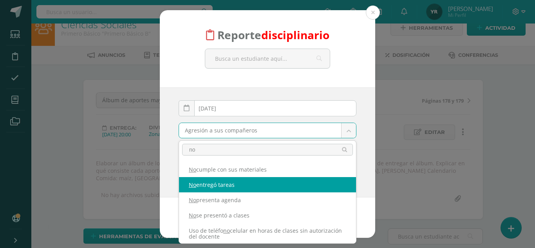
type input "no"
select select "5"
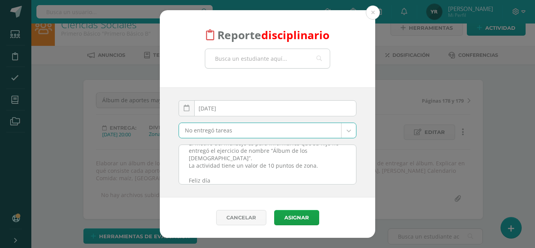
click at [254, 60] on input "text" at bounding box center [267, 58] width 125 height 19
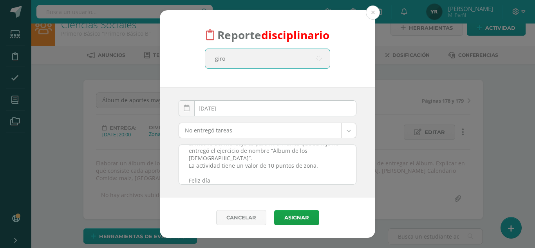
type input "giron"
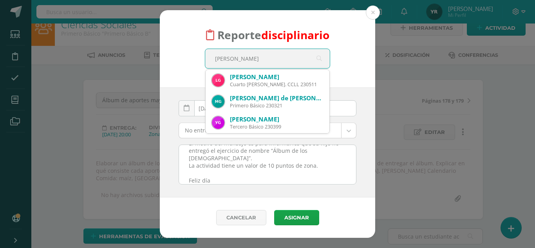
scroll to position [14, 0]
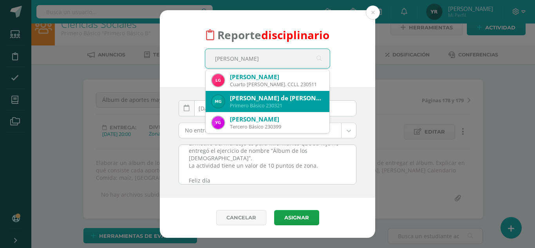
click at [263, 97] on div "Mateo de Jesús Girón Galicia" at bounding box center [276, 98] width 93 height 8
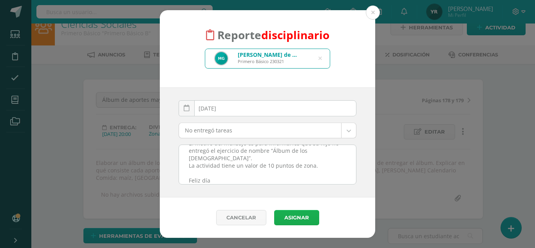
scroll to position [14, 0]
click at [294, 220] on button "Asignar" at bounding box center [296, 217] width 45 height 15
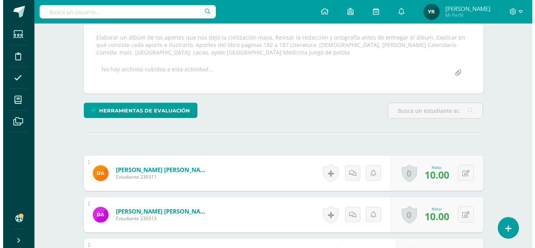
scroll to position [140, 0]
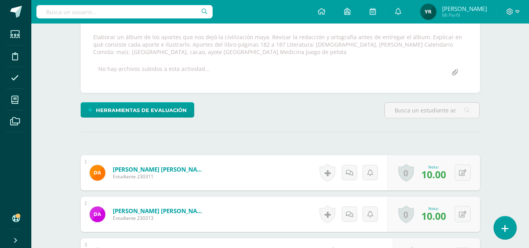
click at [506, 229] on icon at bounding box center [505, 228] width 7 height 9
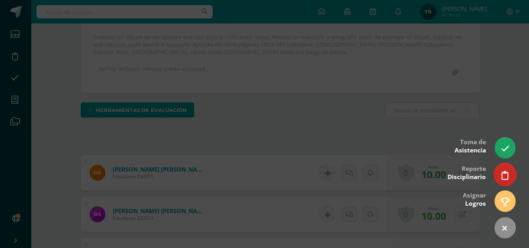
click at [512, 179] on link at bounding box center [505, 174] width 22 height 23
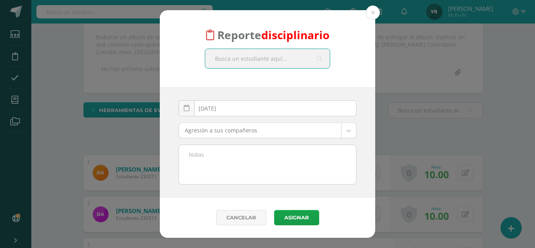
click at [214, 156] on textarea at bounding box center [267, 164] width 177 height 39
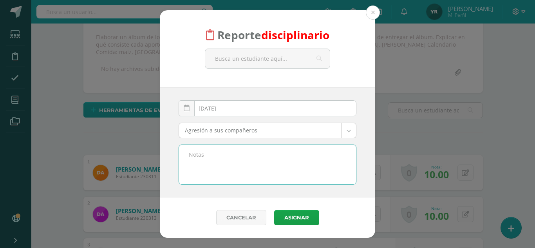
paste textarea "Materia: Sociales Buenas tardes, señores padres de familia, es un gusto saludar…"
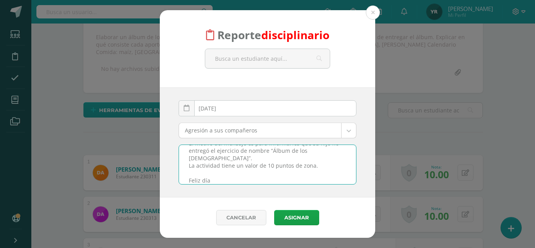
type textarea "Materia: Sociales Buenas tardes, señores padres de familia, es un gusto saludar…"
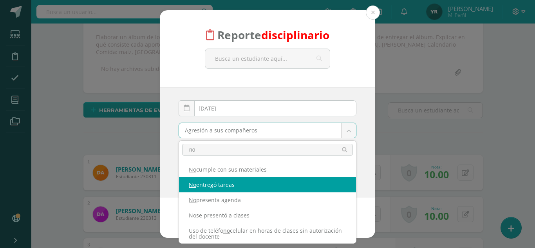
type input "no"
select select "5"
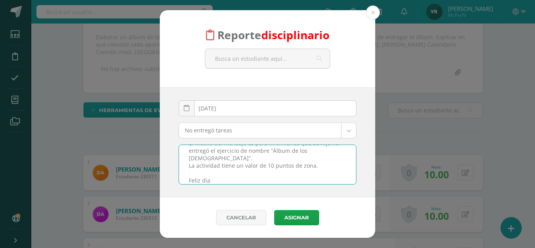
click at [328, 159] on textarea "Materia: Sociales Buenas tardes, señores padres de familia, es un gusto saludar…" at bounding box center [267, 164] width 177 height 39
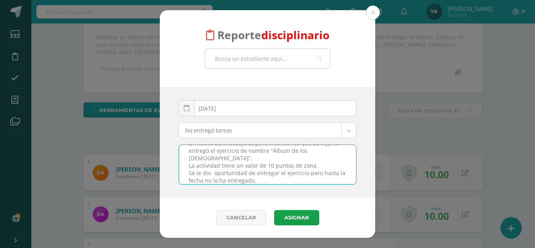
type textarea "Materia: Sociales Buenas tardes, señores padres de familia, es un gusto saludar…"
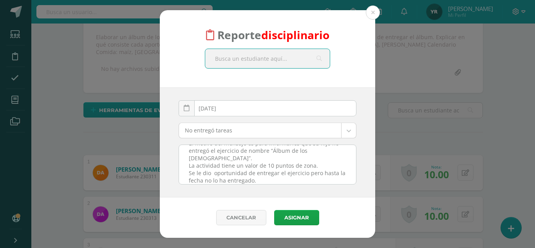
click at [246, 57] on input "text" at bounding box center [267, 58] width 125 height 19
type input "[PERSON_NAME]"
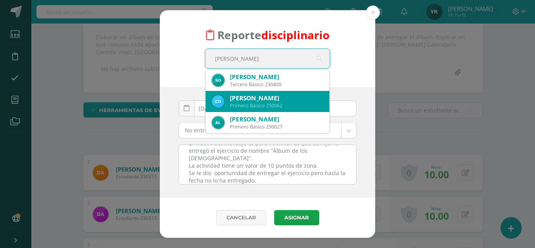
click at [254, 97] on div "[PERSON_NAME]" at bounding box center [276, 98] width 93 height 8
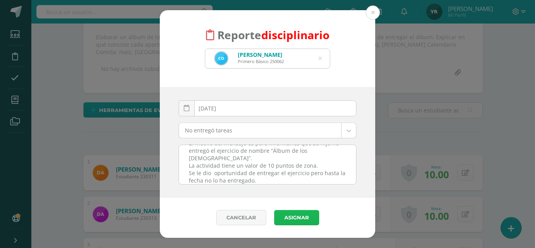
click at [302, 213] on button "Asignar" at bounding box center [296, 217] width 45 height 15
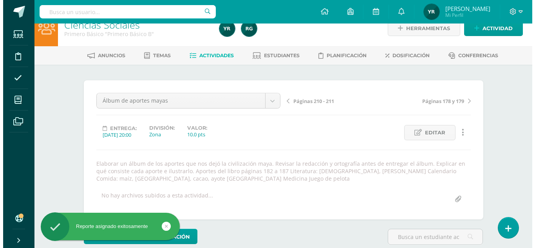
scroll to position [13, 0]
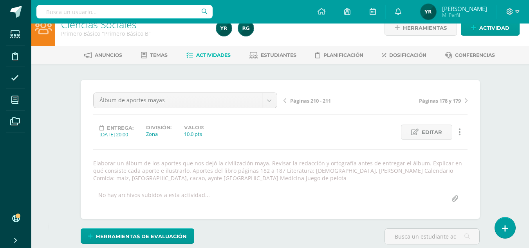
click at [513, 226] on link at bounding box center [505, 227] width 20 height 21
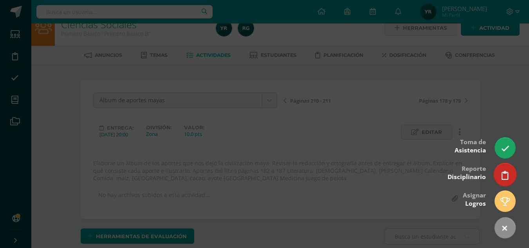
click at [507, 176] on icon at bounding box center [505, 175] width 7 height 9
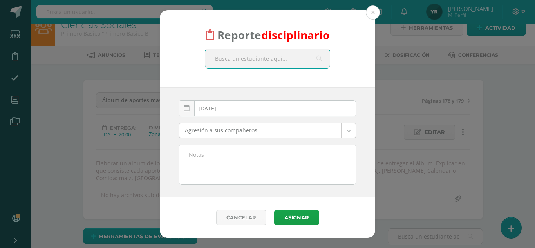
click at [269, 161] on textarea at bounding box center [267, 164] width 177 height 39
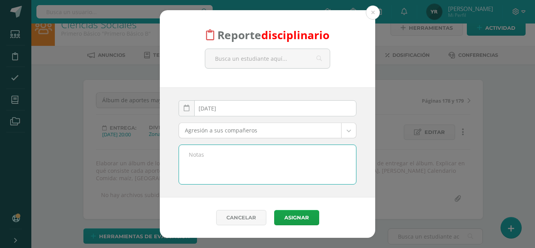
paste textarea "Materia: Sociales Buenas tardes, señores padres de familia, es un gusto saludar…"
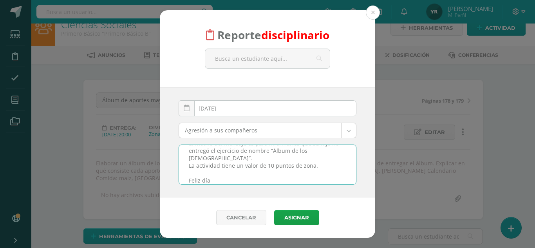
scroll to position [14, 0]
type textarea "Materia: Sociales Buenas tardes, señores padres de familia, es un gusto saludar…"
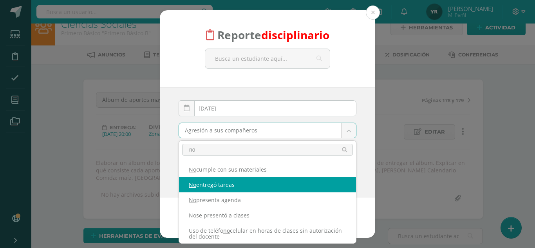
type input "no"
select select "5"
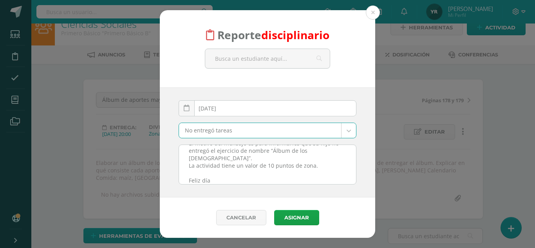
scroll to position [14, 0]
click at [252, 61] on input "text" at bounding box center [267, 58] width 125 height 19
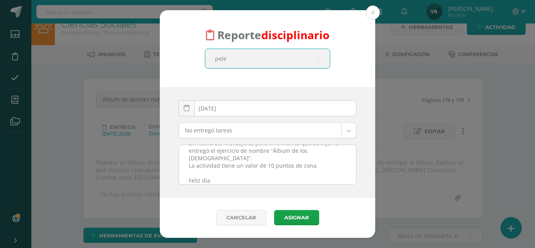
type input "pelen"
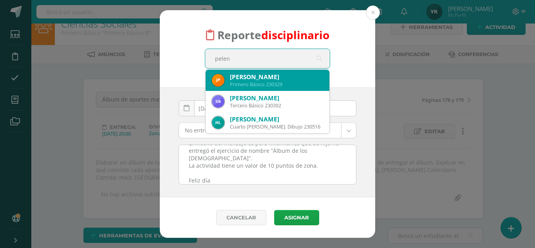
click at [261, 82] on div "Primero Básico 230329" at bounding box center [276, 84] width 93 height 7
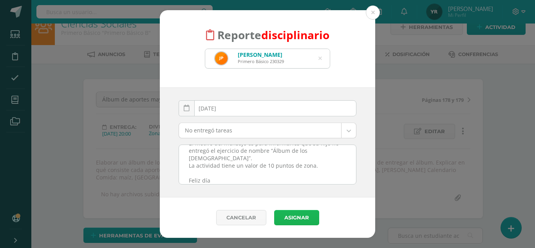
click at [290, 213] on button "Asignar" at bounding box center [296, 217] width 45 height 15
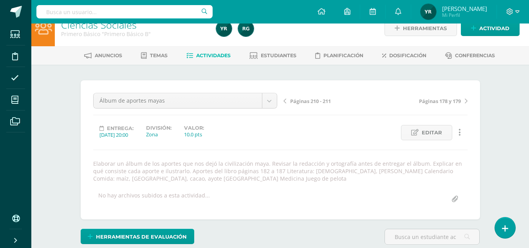
scroll to position [13, 0]
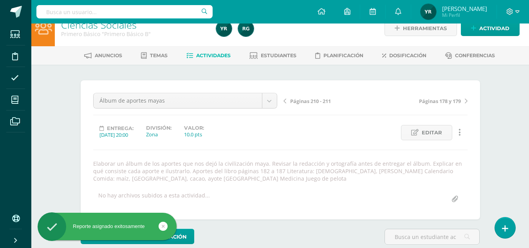
click at [511, 228] on link at bounding box center [505, 227] width 20 height 21
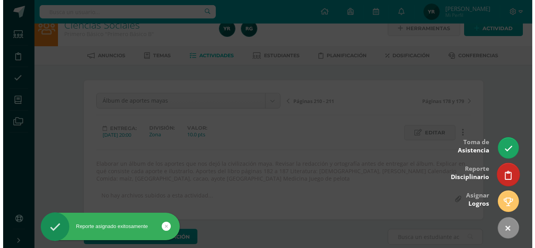
scroll to position [0, 0]
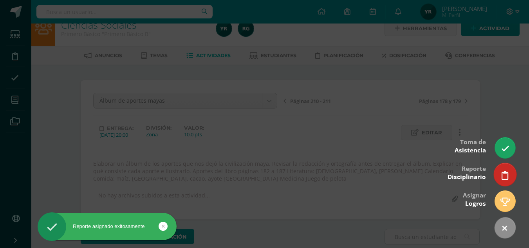
click at [505, 178] on icon at bounding box center [505, 175] width 7 height 9
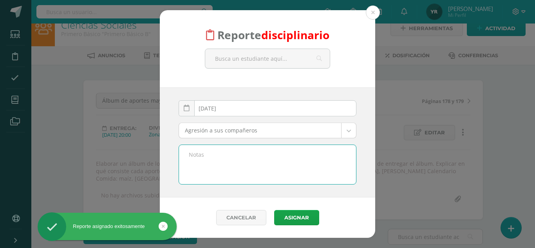
click at [217, 167] on textarea at bounding box center [267, 164] width 177 height 39
paste textarea "Materia: Sociales Buenas tardes, señores padres de familia, es un gusto saludar…"
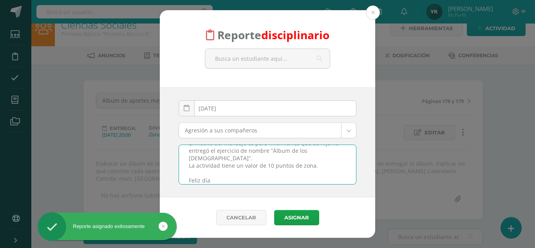
type textarea "Materia: Sociales Buenas tardes, señores padres de familia, es un gusto saludar…"
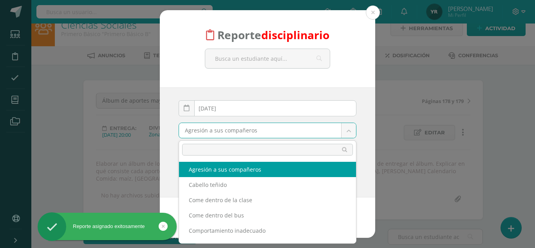
click at [238, 126] on body "Reporte disciplinario 2025-09-10 September, 2025 Mo Tu We Th Fr Sa Su 1 2 3 4 5…" at bounding box center [267, 153] width 535 height 333
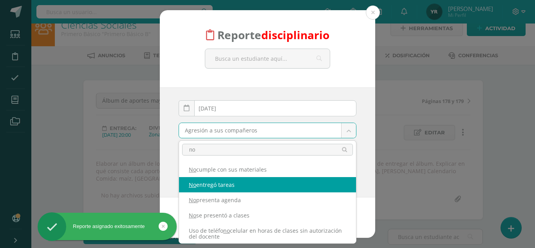
type input "no"
select select "5"
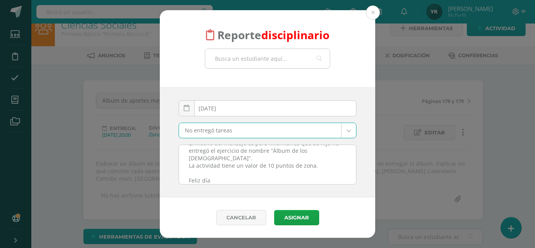
scroll to position [13, 0]
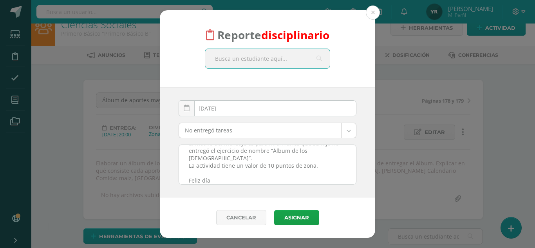
click at [247, 67] on input "text" at bounding box center [267, 58] width 125 height 19
type input "sarai"
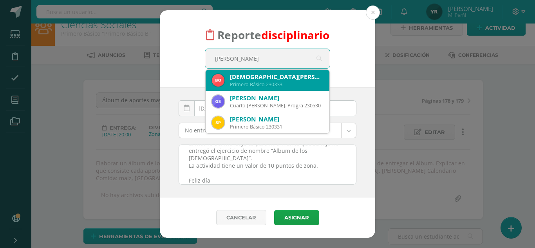
click at [250, 74] on div "Britany Sarai Ramírez Ortiz" at bounding box center [276, 77] width 93 height 8
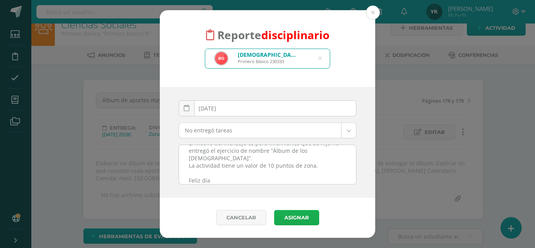
scroll to position [14, 0]
click at [282, 222] on button "Asignar" at bounding box center [296, 217] width 45 height 15
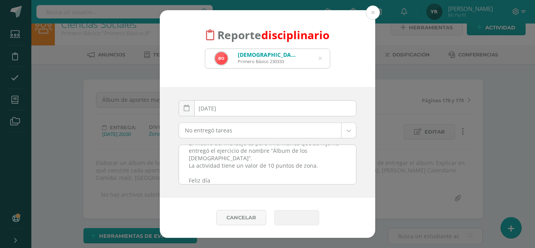
scroll to position [14, 0]
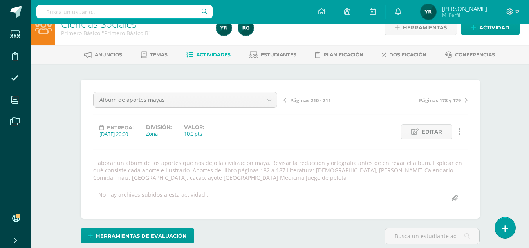
scroll to position [14, 0]
